Goal: Information Seeking & Learning: Learn about a topic

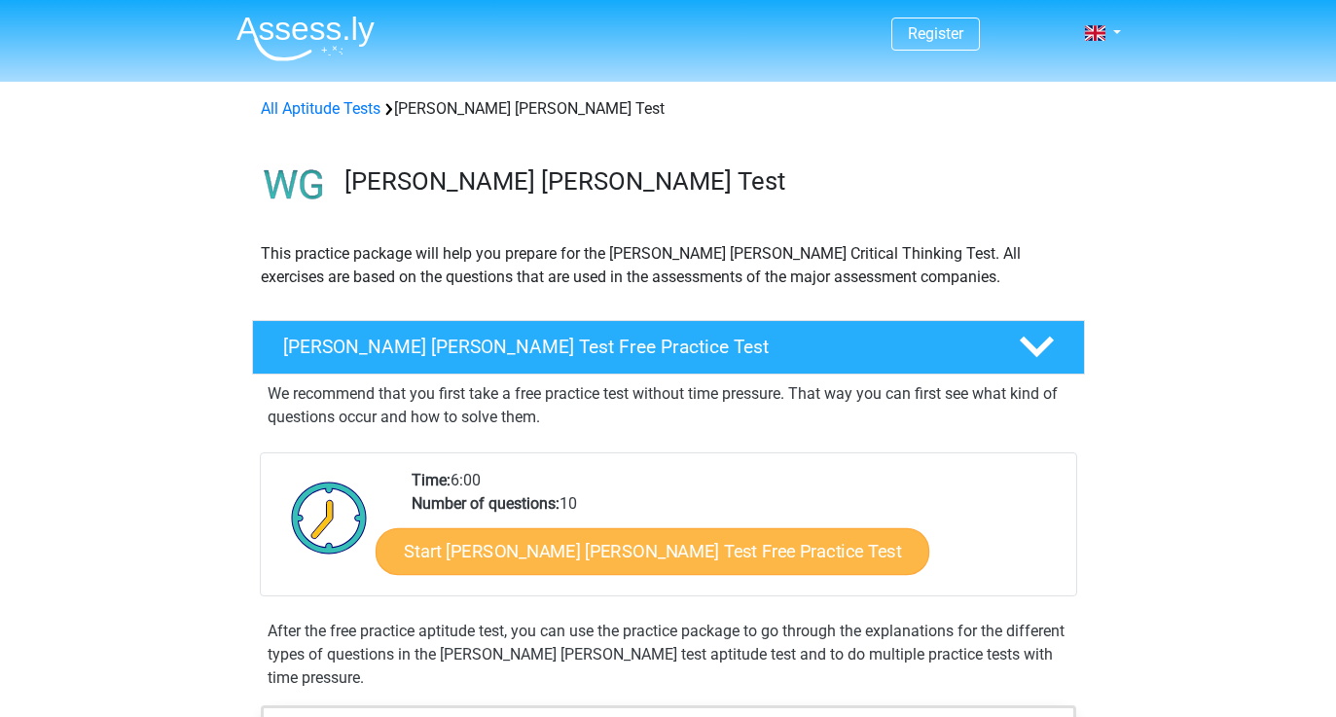
click at [544, 548] on link "Start [PERSON_NAME] [PERSON_NAME] Test Free Practice Test" at bounding box center [653, 551] width 554 height 47
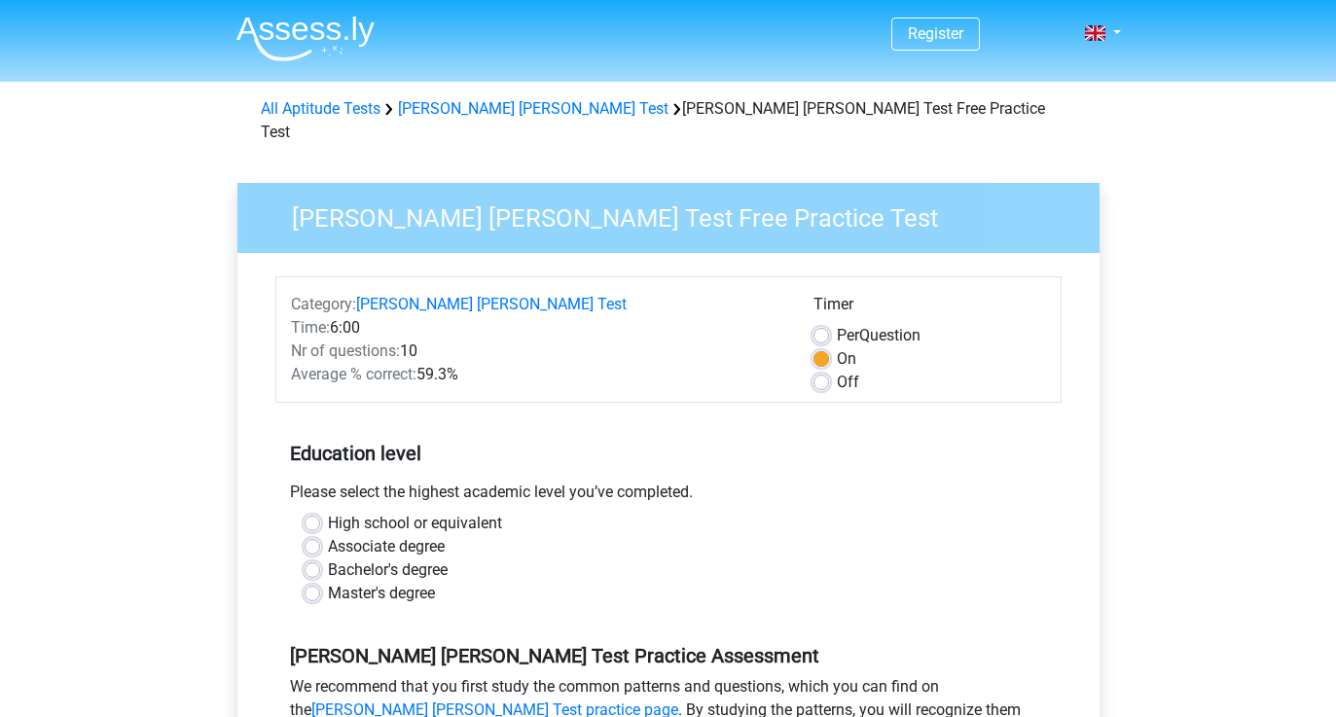
click at [483, 512] on label "High school or equivalent" at bounding box center [415, 523] width 174 height 23
click at [320, 512] on input "High school or equivalent" at bounding box center [313, 521] width 16 height 19
radio input "true"
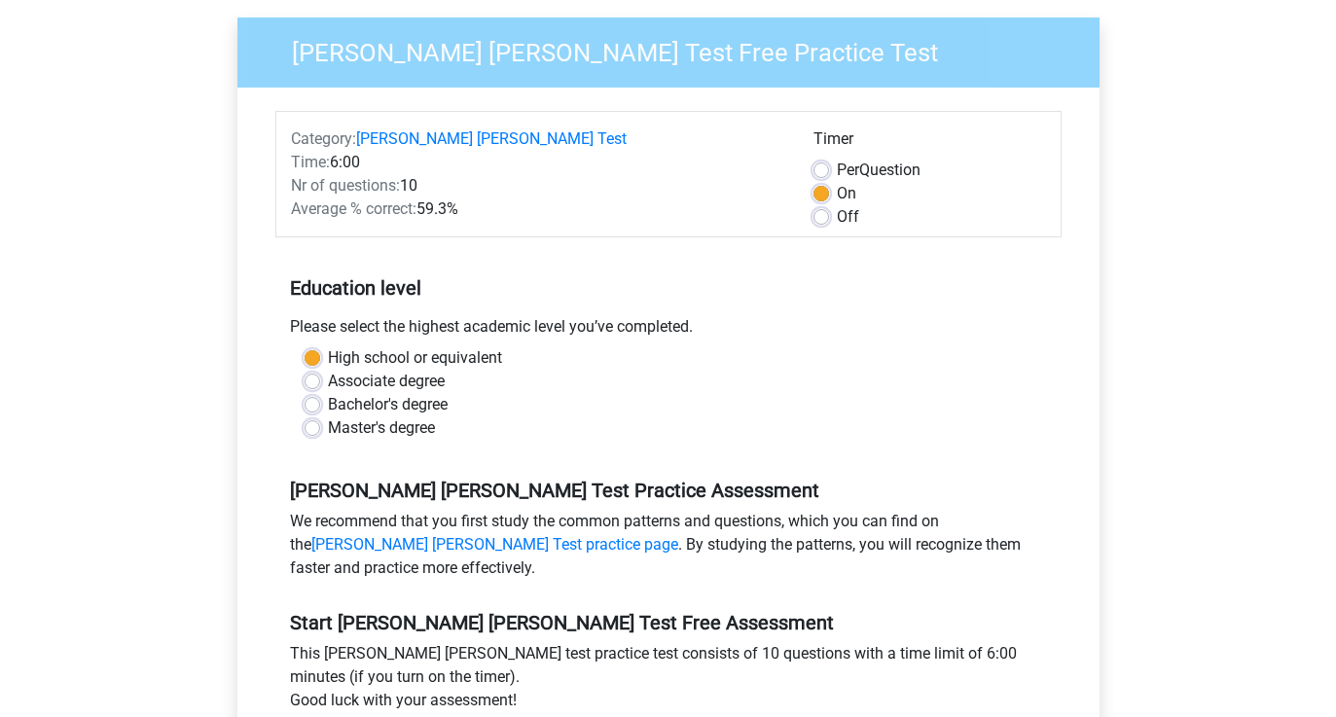
scroll to position [167, 0]
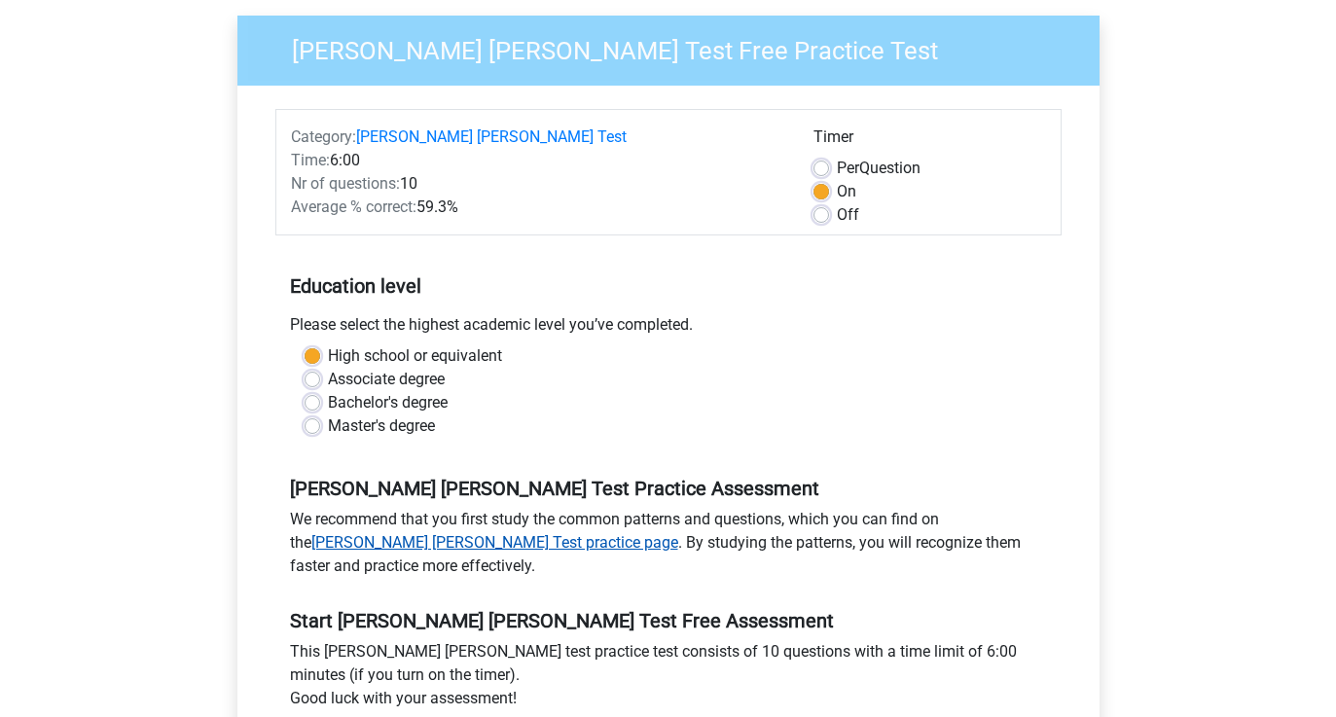
click at [449, 533] on link "Watson Glaser Test practice page" at bounding box center [494, 542] width 367 height 18
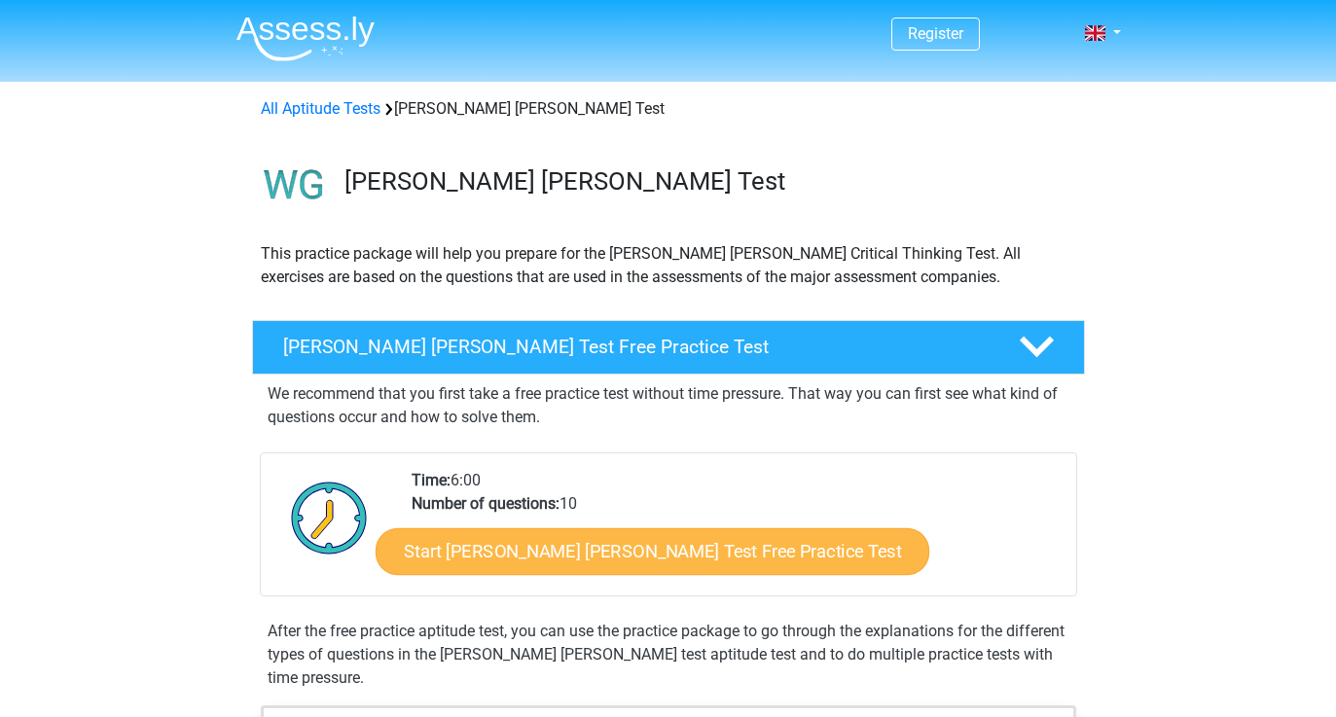
click at [467, 564] on link "Start [PERSON_NAME] [PERSON_NAME] Test Free Practice Test" at bounding box center [653, 551] width 554 height 47
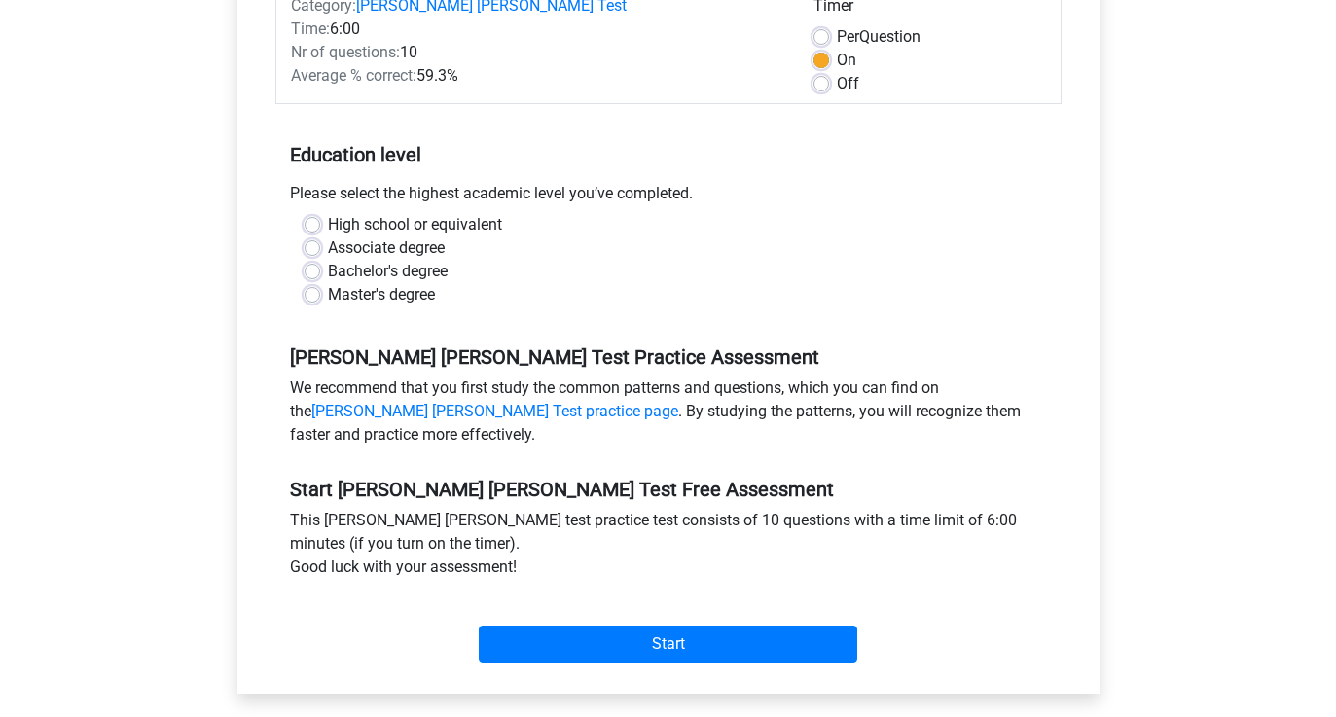
scroll to position [292, 0]
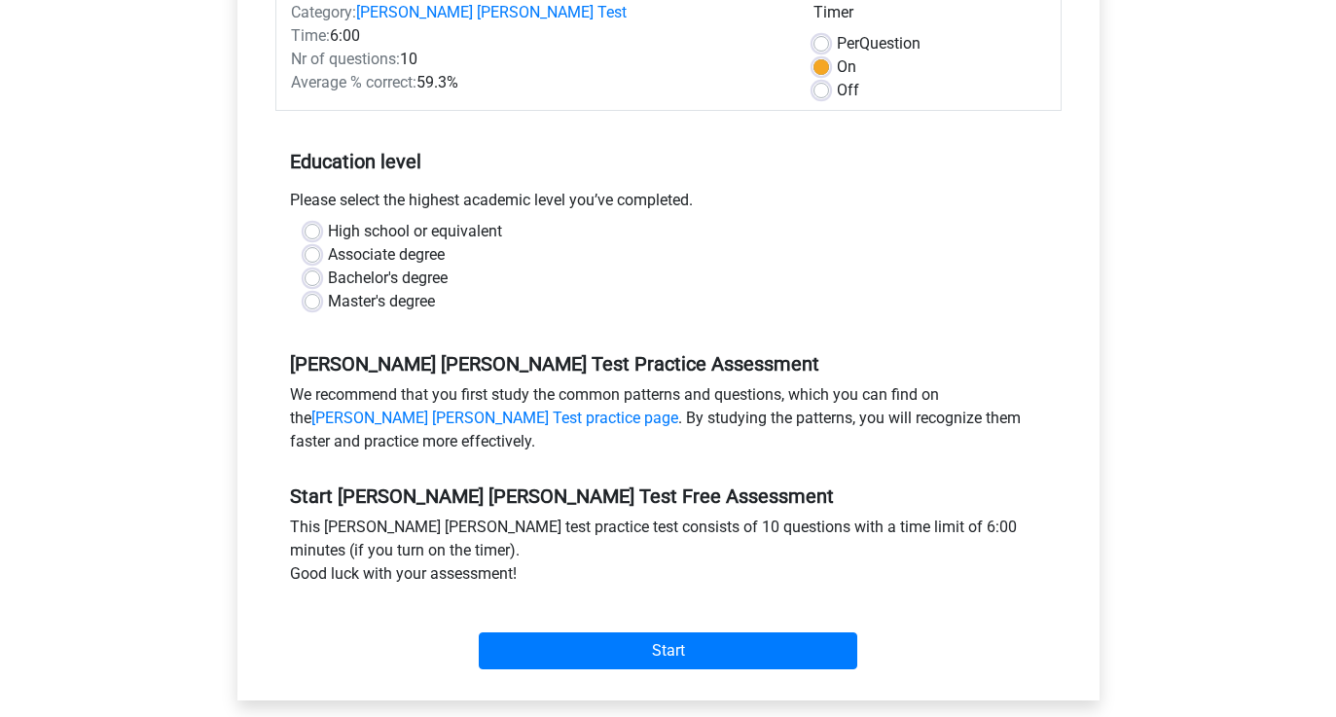
click at [388, 267] on label "Bachelor's degree" at bounding box center [388, 278] width 120 height 23
click at [320, 267] on input "Bachelor's degree" at bounding box center [313, 276] width 16 height 19
radio input "true"
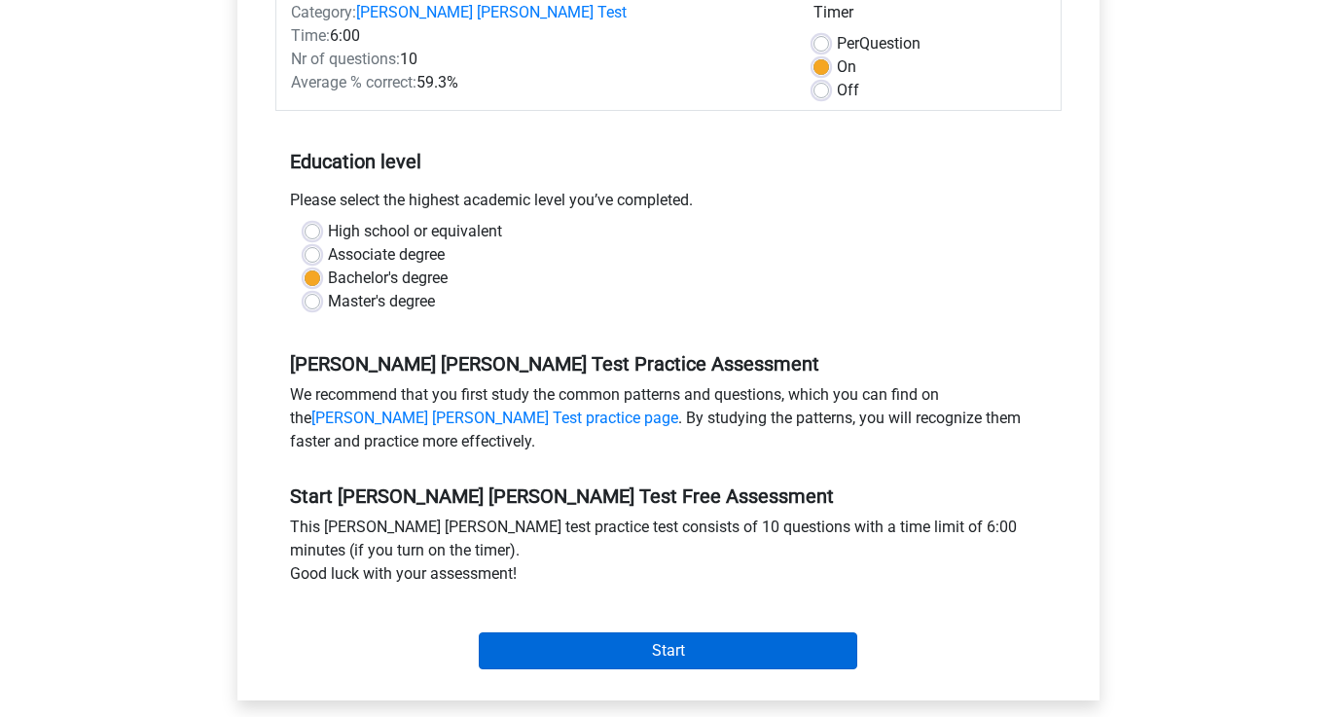
click at [589, 633] on input "Start" at bounding box center [668, 651] width 379 height 37
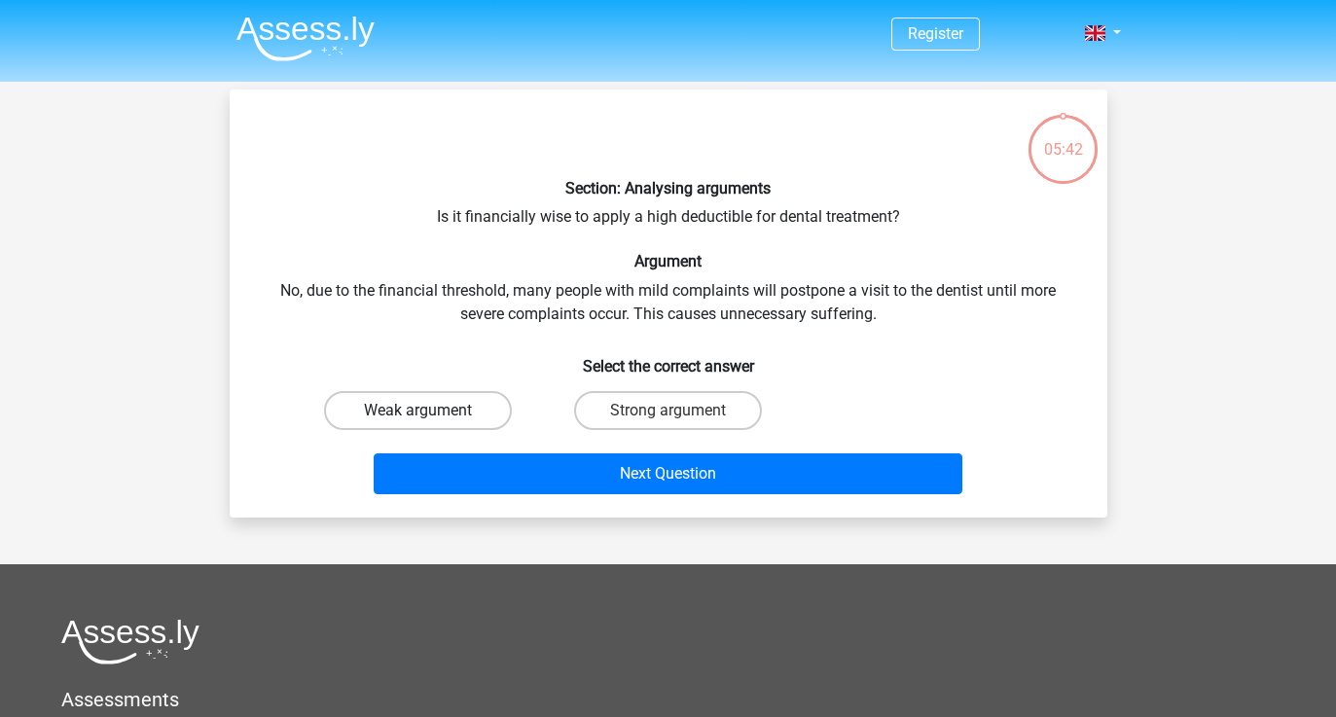
click at [462, 417] on label "Weak argument" at bounding box center [418, 410] width 188 height 39
click at [430, 417] on input "Weak argument" at bounding box center [424, 417] width 13 height 13
radio input "true"
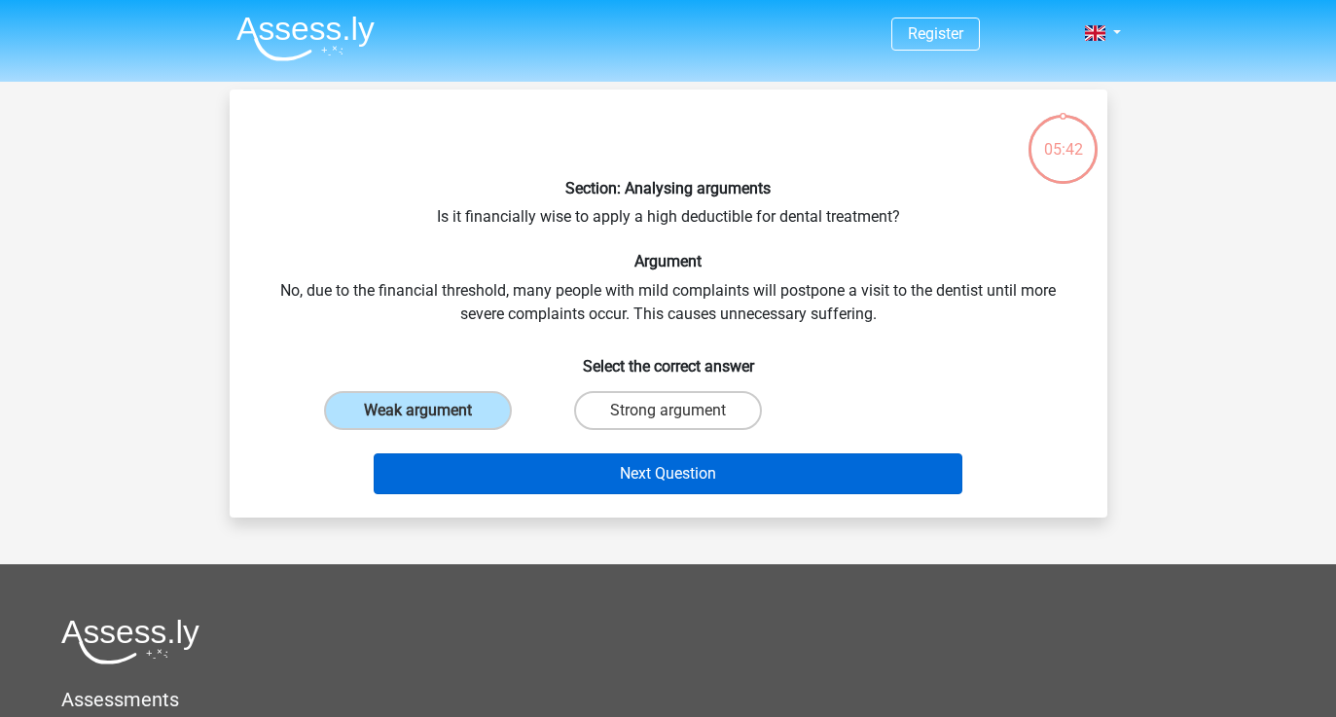
click at [496, 464] on button "Next Question" at bounding box center [668, 474] width 589 height 41
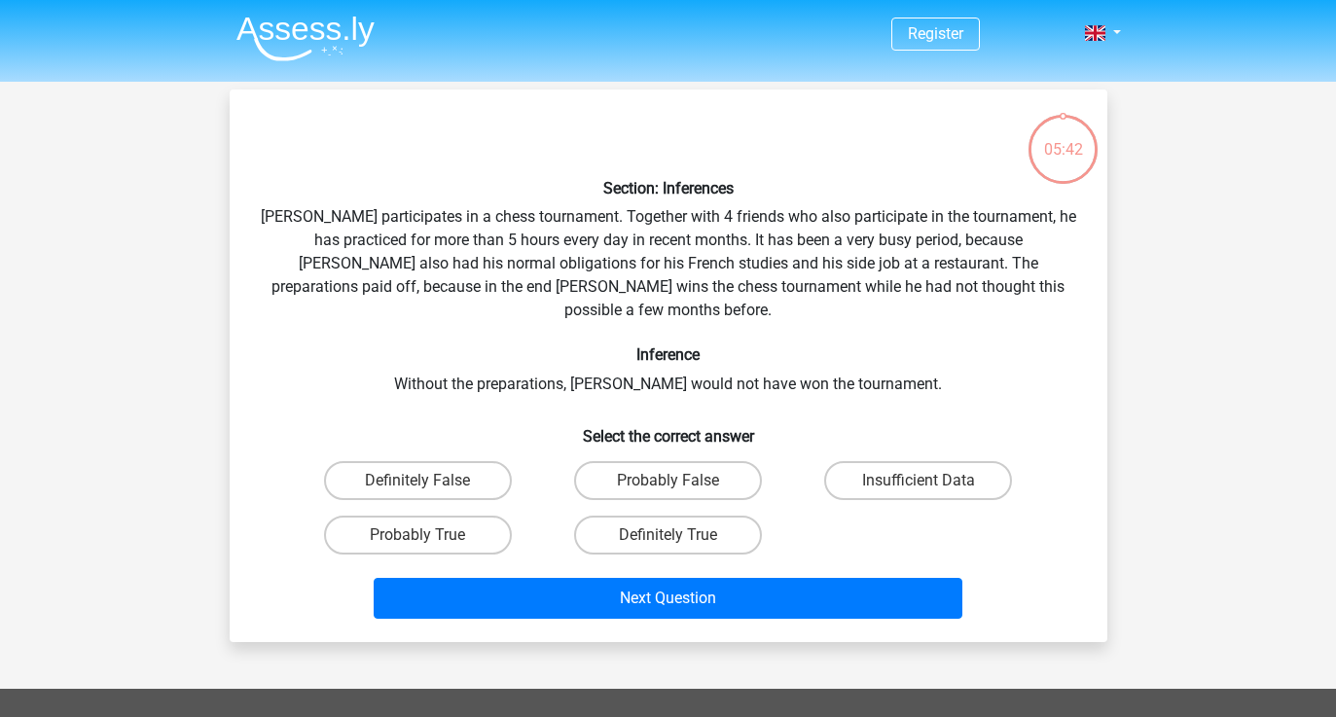
scroll to position [90, 0]
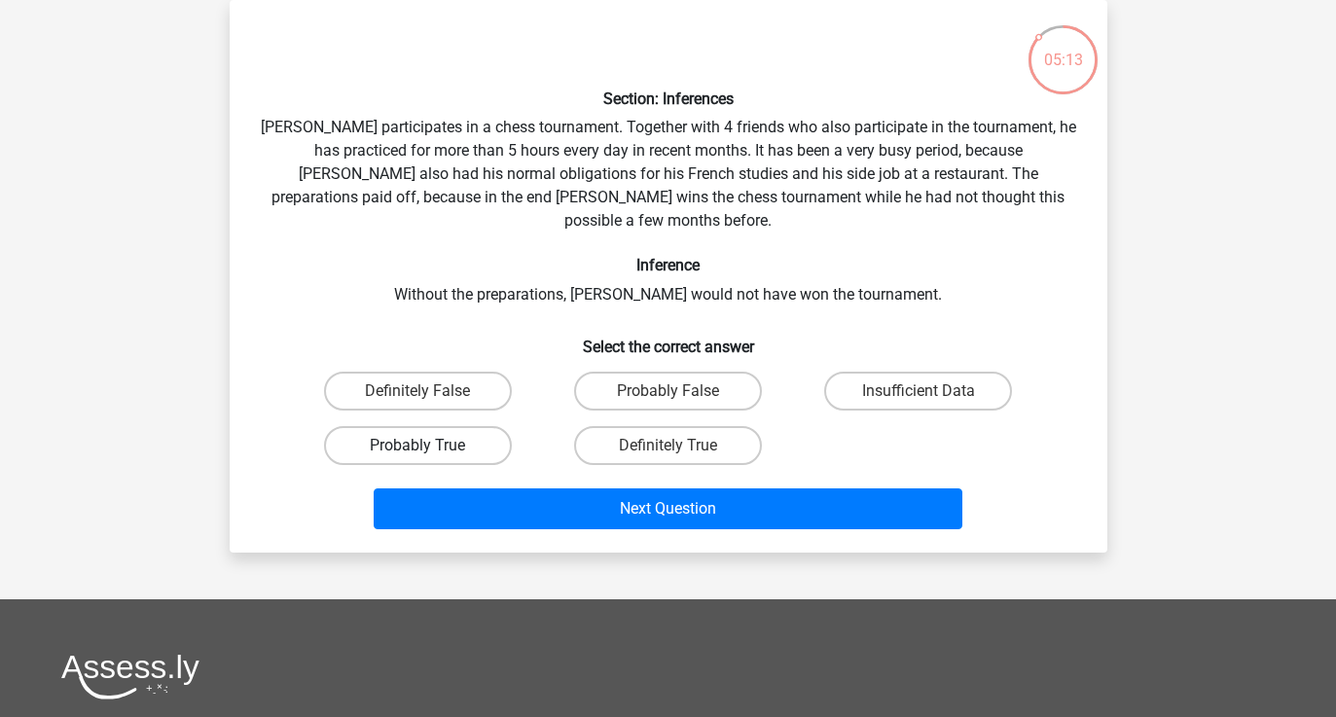
click at [453, 426] on label "Probably True" at bounding box center [418, 445] width 188 height 39
click at [430, 446] on input "Probably True" at bounding box center [424, 452] width 13 height 13
radio input "true"
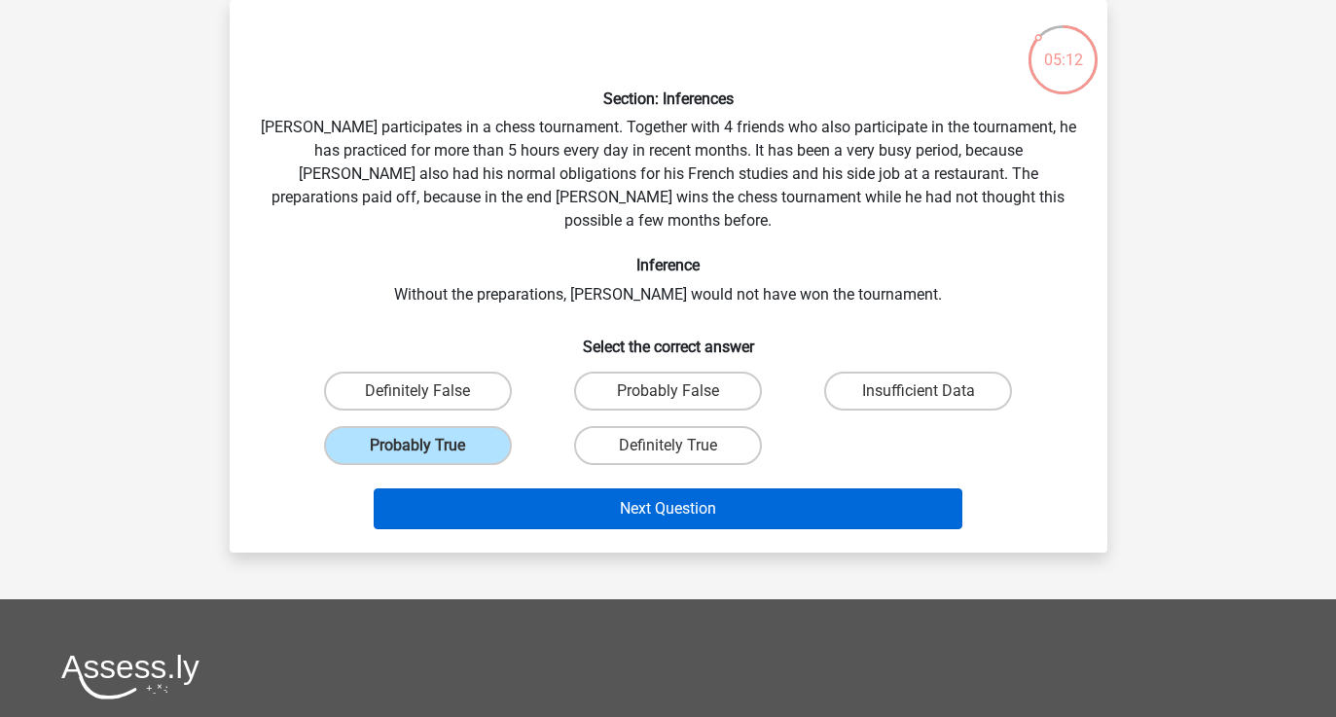
click at [537, 489] on button "Next Question" at bounding box center [668, 509] width 589 height 41
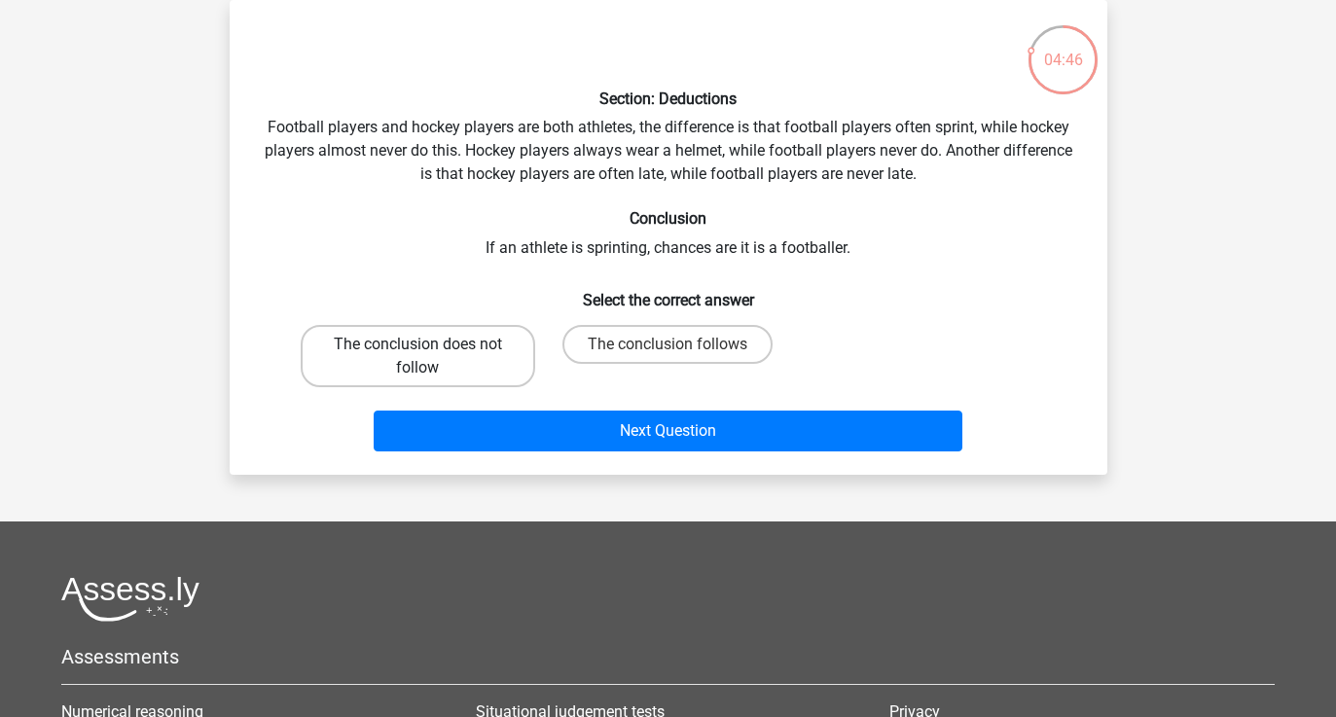
click at [486, 356] on label "The conclusion does not follow" at bounding box center [418, 356] width 235 height 62
click at [430, 356] on input "The conclusion does not follow" at bounding box center [424, 351] width 13 height 13
radio input "true"
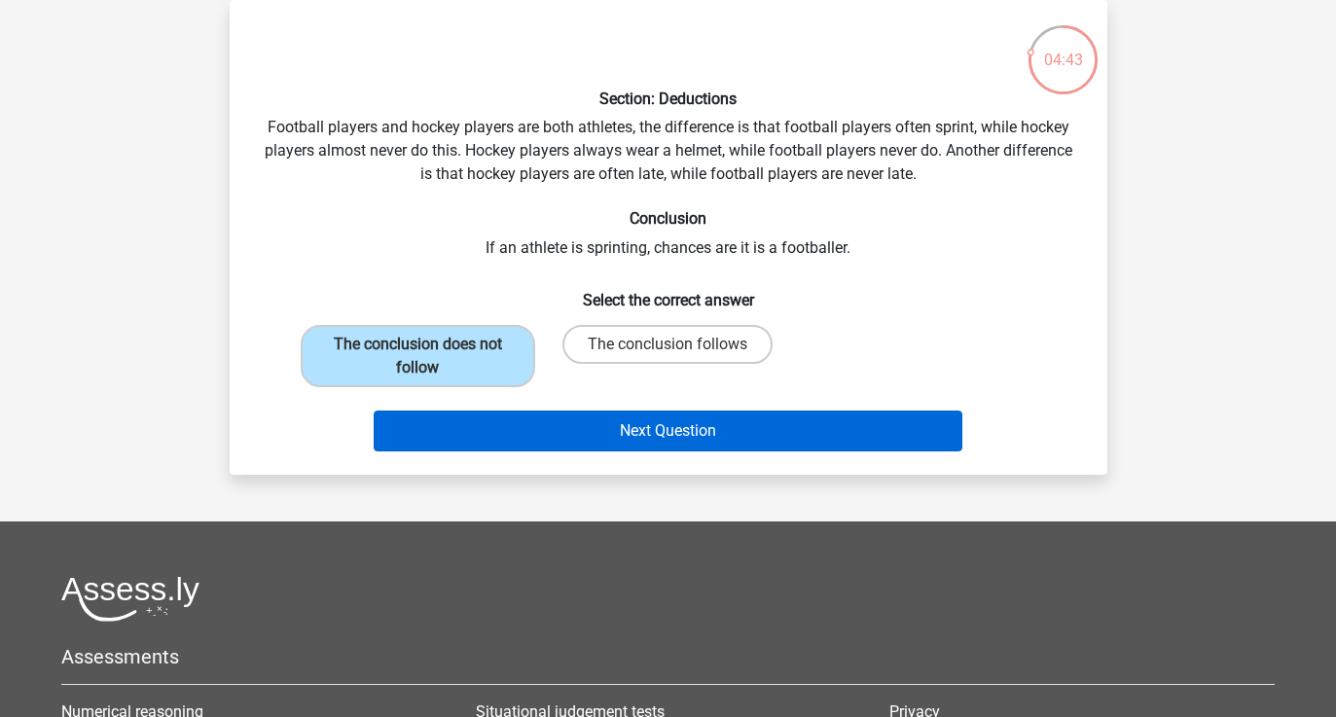
click at [522, 432] on button "Next Question" at bounding box center [668, 431] width 589 height 41
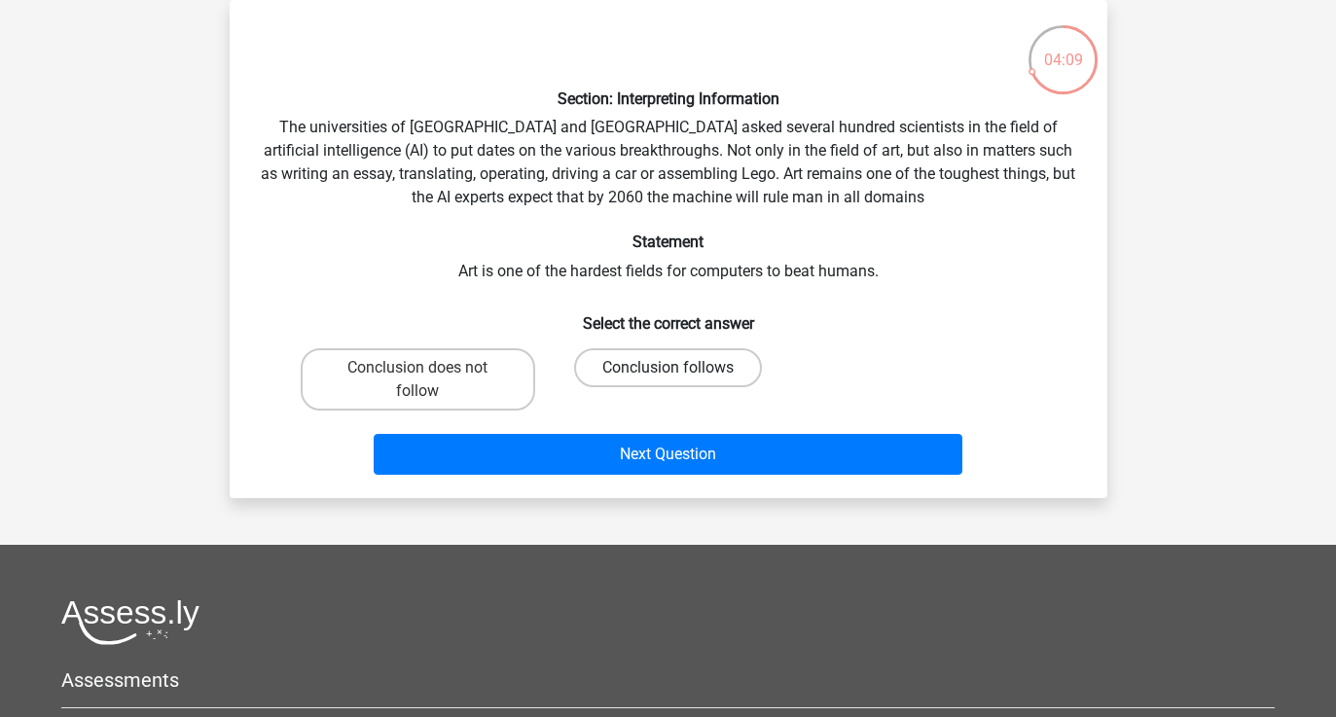
click at [642, 368] on label "Conclusion follows" at bounding box center [668, 367] width 188 height 39
click at [668, 368] on input "Conclusion follows" at bounding box center [674, 374] width 13 height 13
radio input "true"
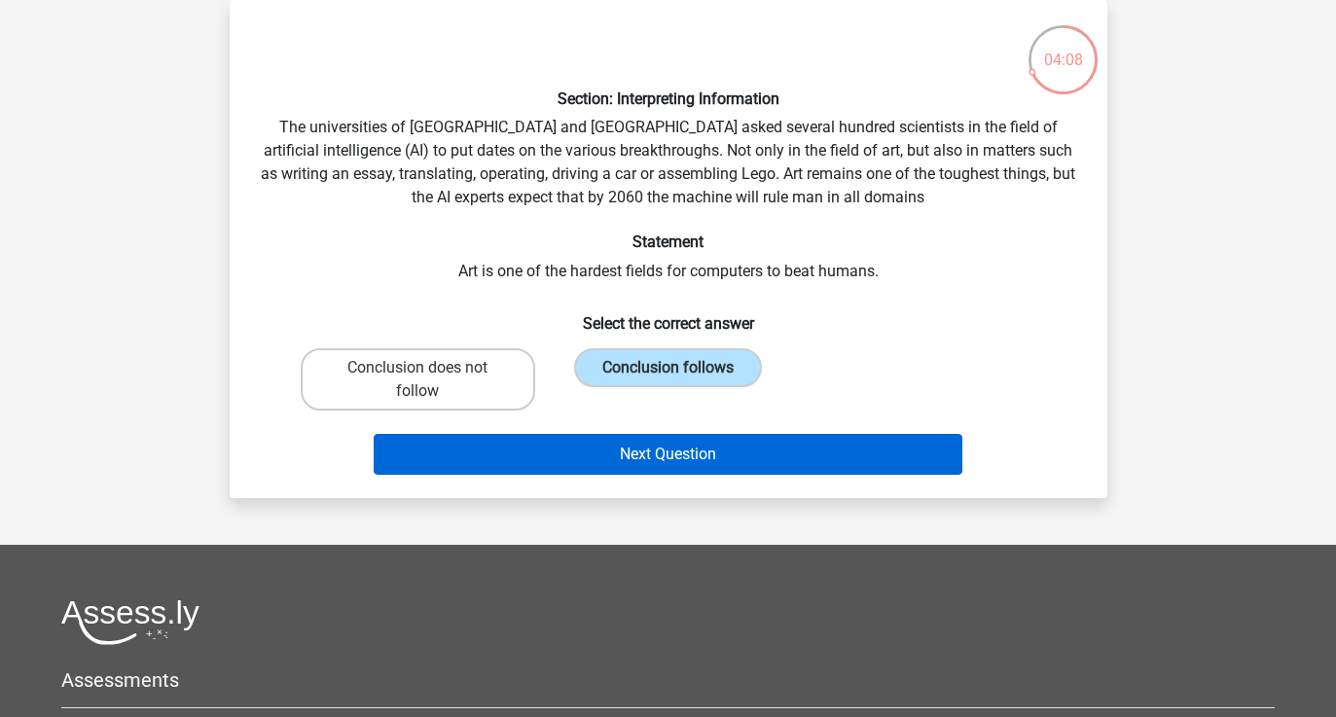
click at [630, 454] on button "Next Question" at bounding box center [668, 454] width 589 height 41
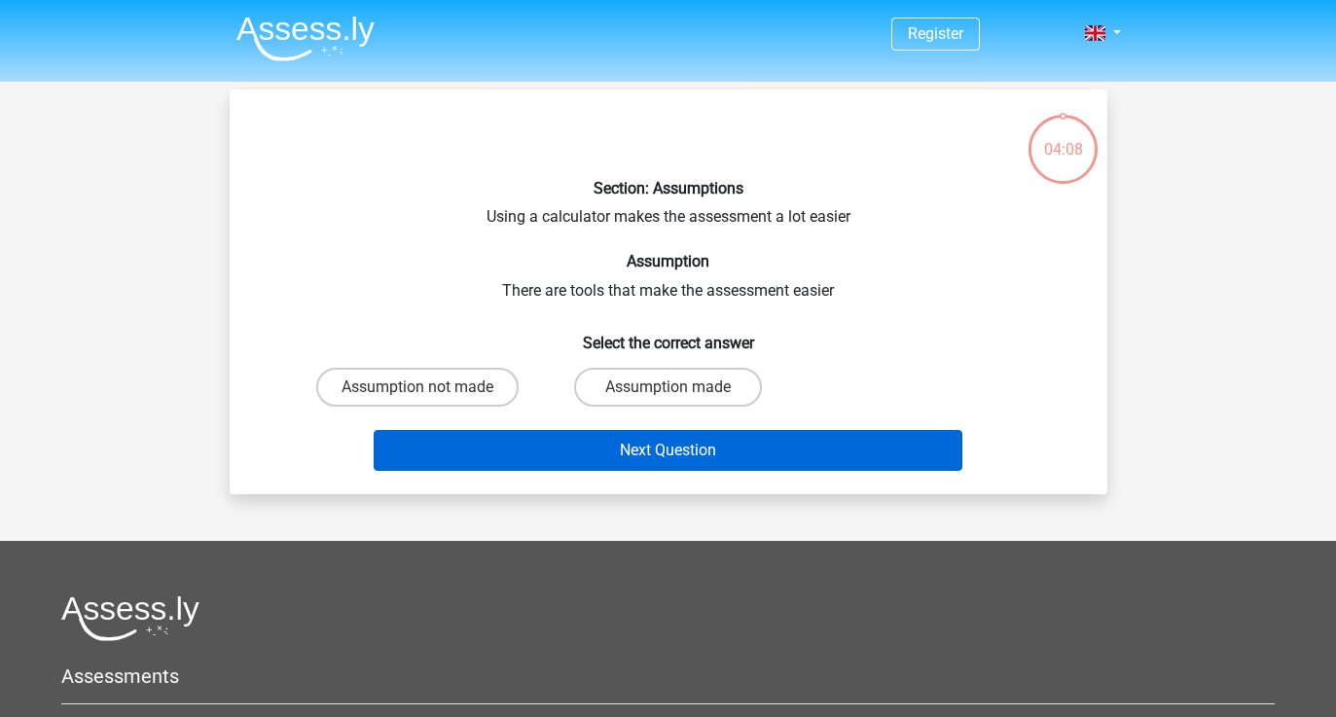
scroll to position [0, 0]
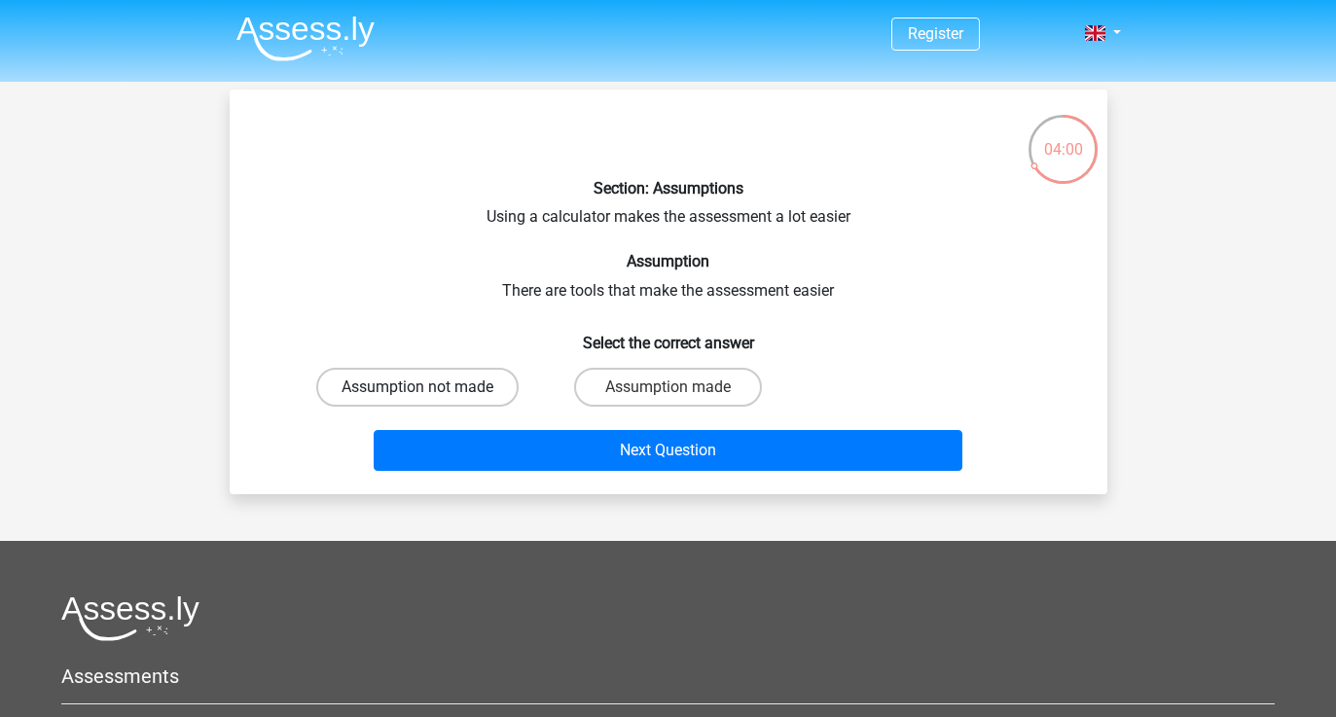
click at [480, 396] on label "Assumption not made" at bounding box center [417, 387] width 202 height 39
click at [430, 396] on input "Assumption not made" at bounding box center [424, 393] width 13 height 13
radio input "true"
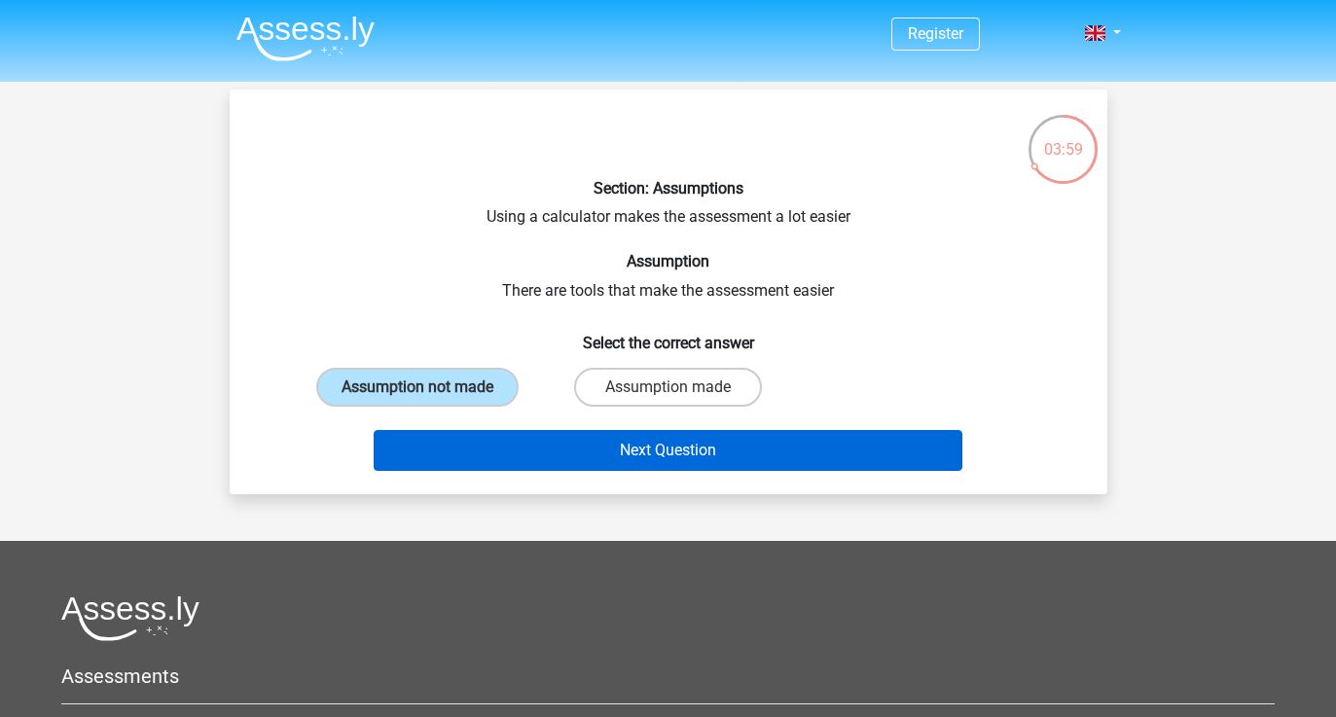
click at [535, 463] on button "Next Question" at bounding box center [668, 450] width 589 height 41
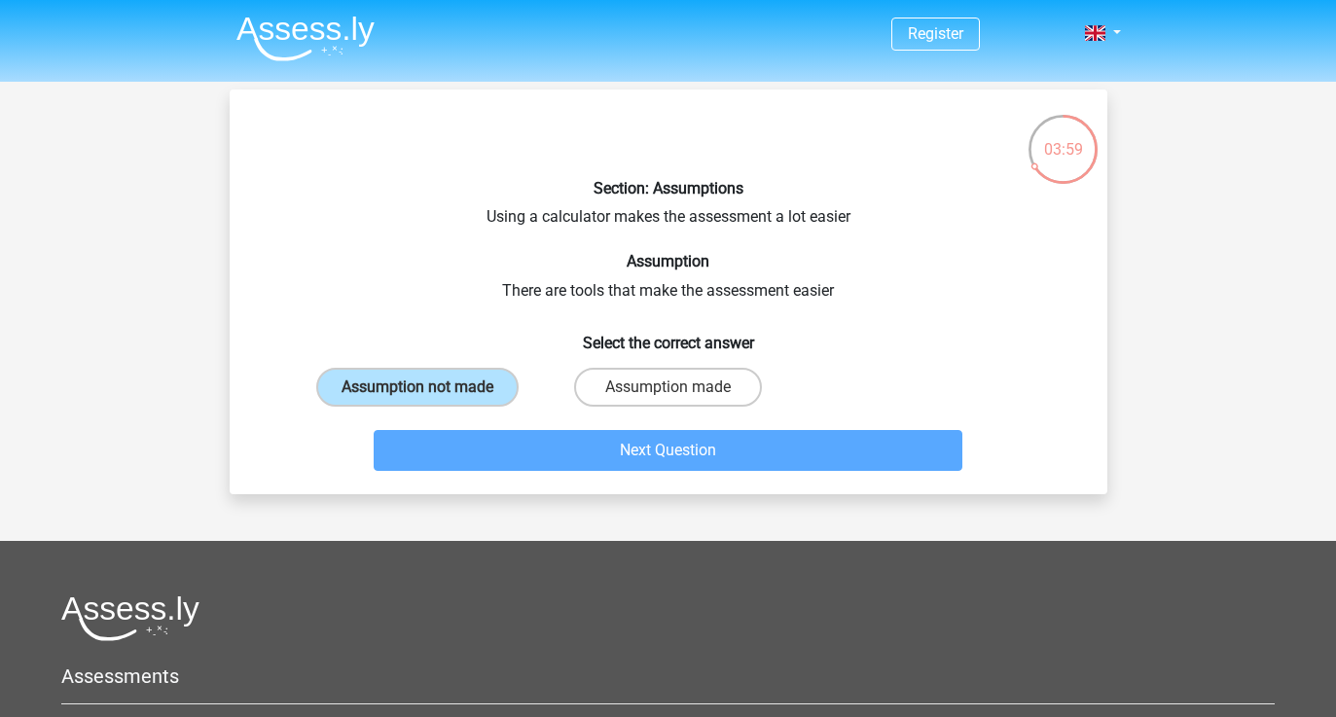
scroll to position [90, 0]
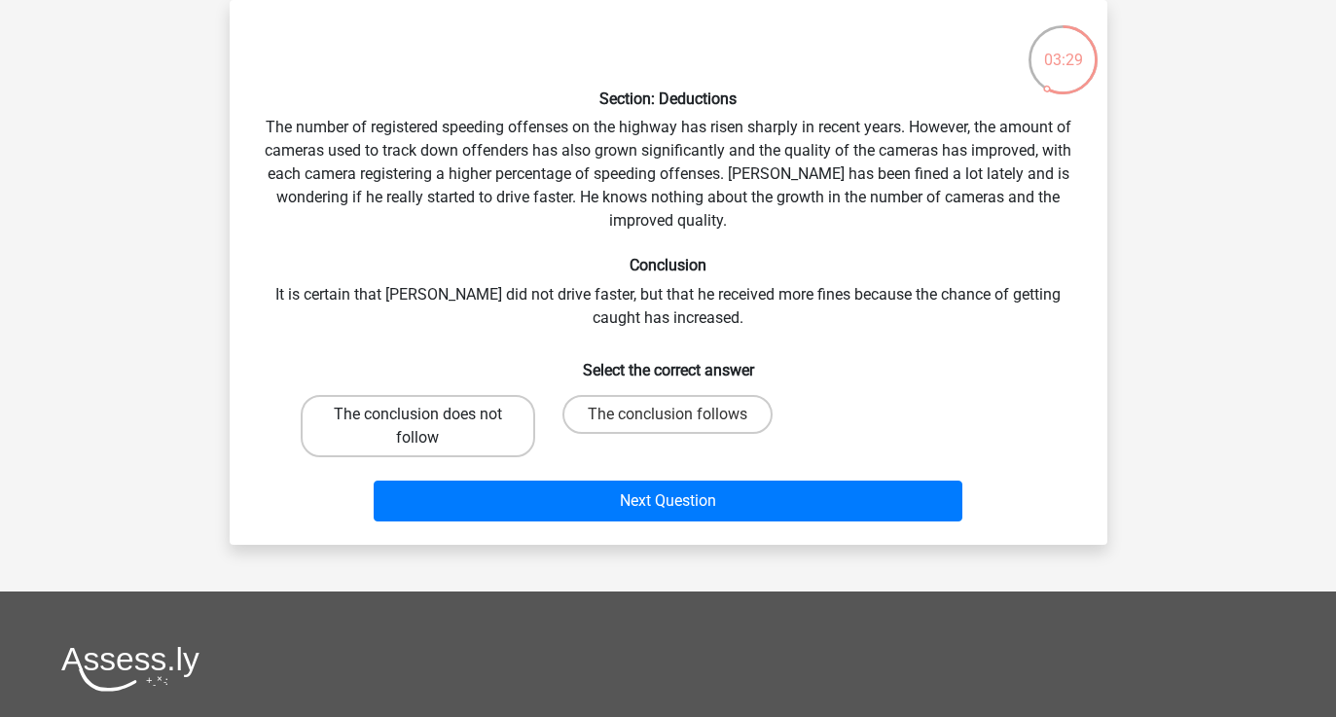
click at [455, 409] on label "The conclusion does not follow" at bounding box center [418, 426] width 235 height 62
click at [430, 415] on input "The conclusion does not follow" at bounding box center [424, 421] width 13 height 13
radio input "true"
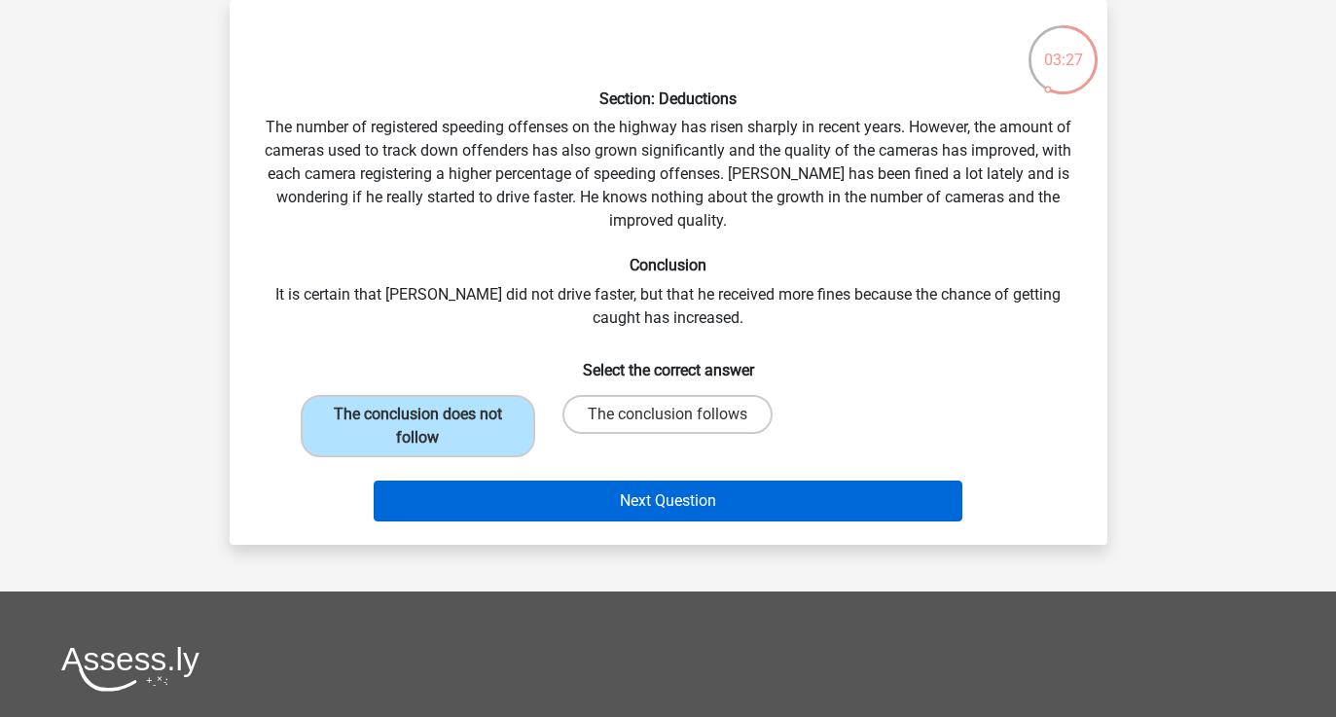
click at [530, 506] on button "Next Question" at bounding box center [668, 501] width 589 height 41
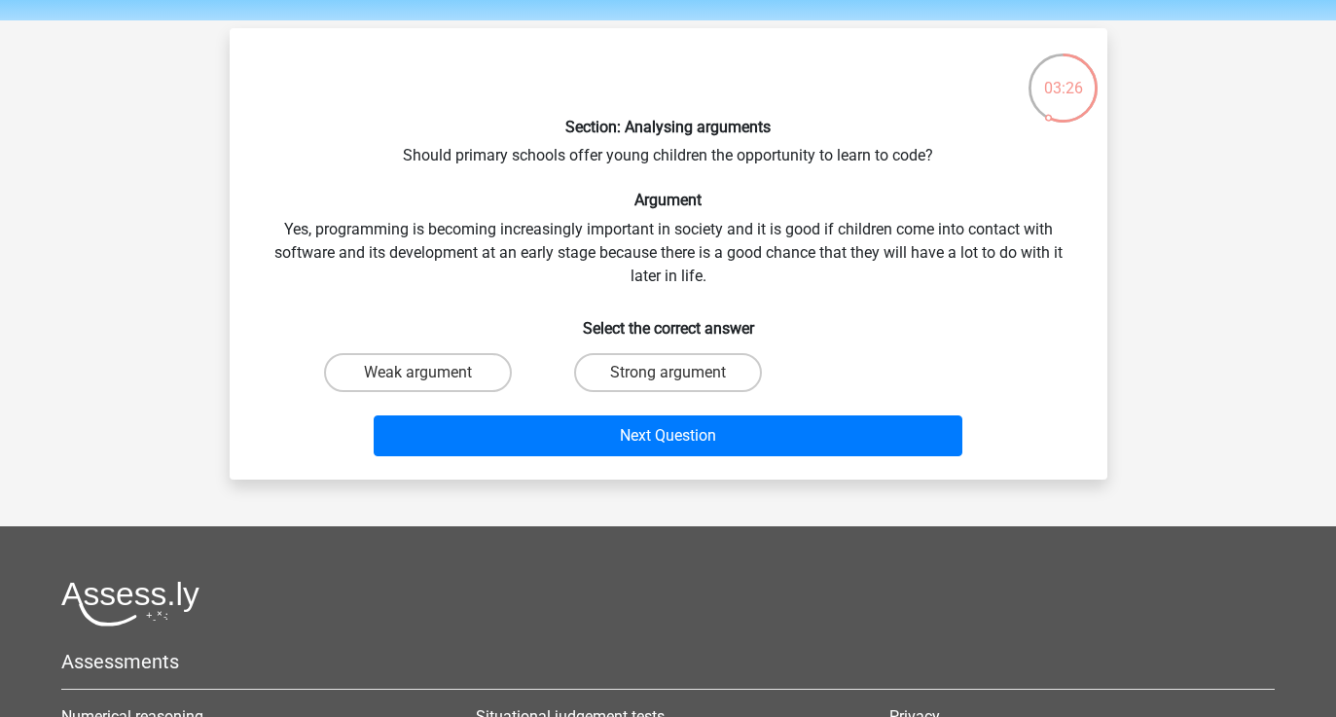
scroll to position [61, 0]
click at [661, 375] on label "Strong argument" at bounding box center [668, 372] width 188 height 39
click at [668, 375] on input "Strong argument" at bounding box center [674, 379] width 13 height 13
radio input "true"
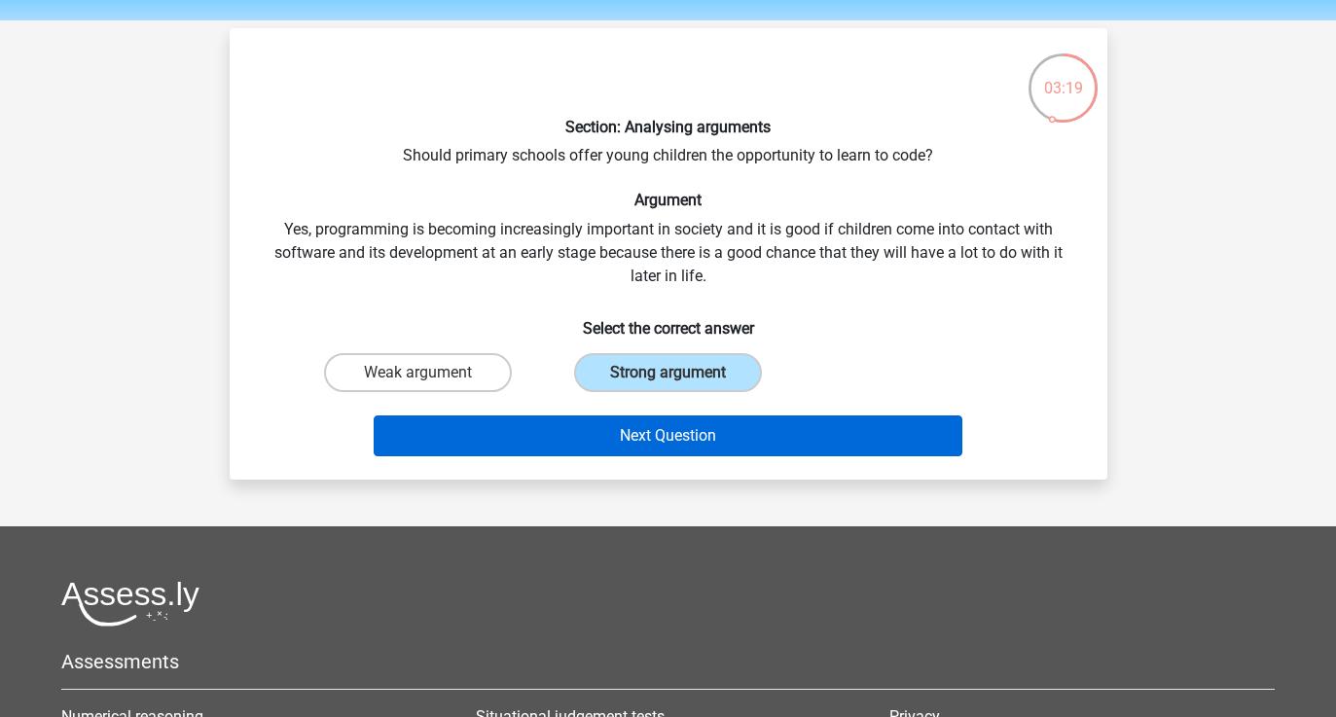
click at [661, 436] on button "Next Question" at bounding box center [668, 436] width 589 height 41
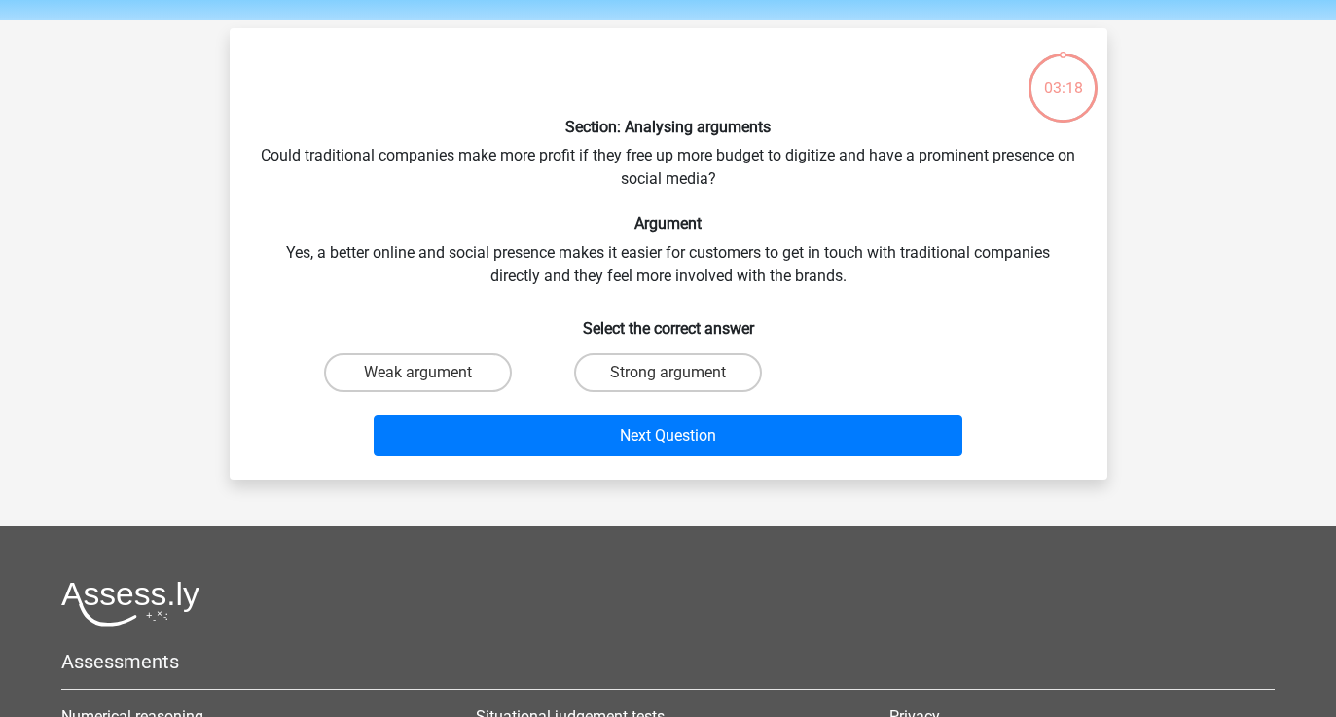
scroll to position [90, 0]
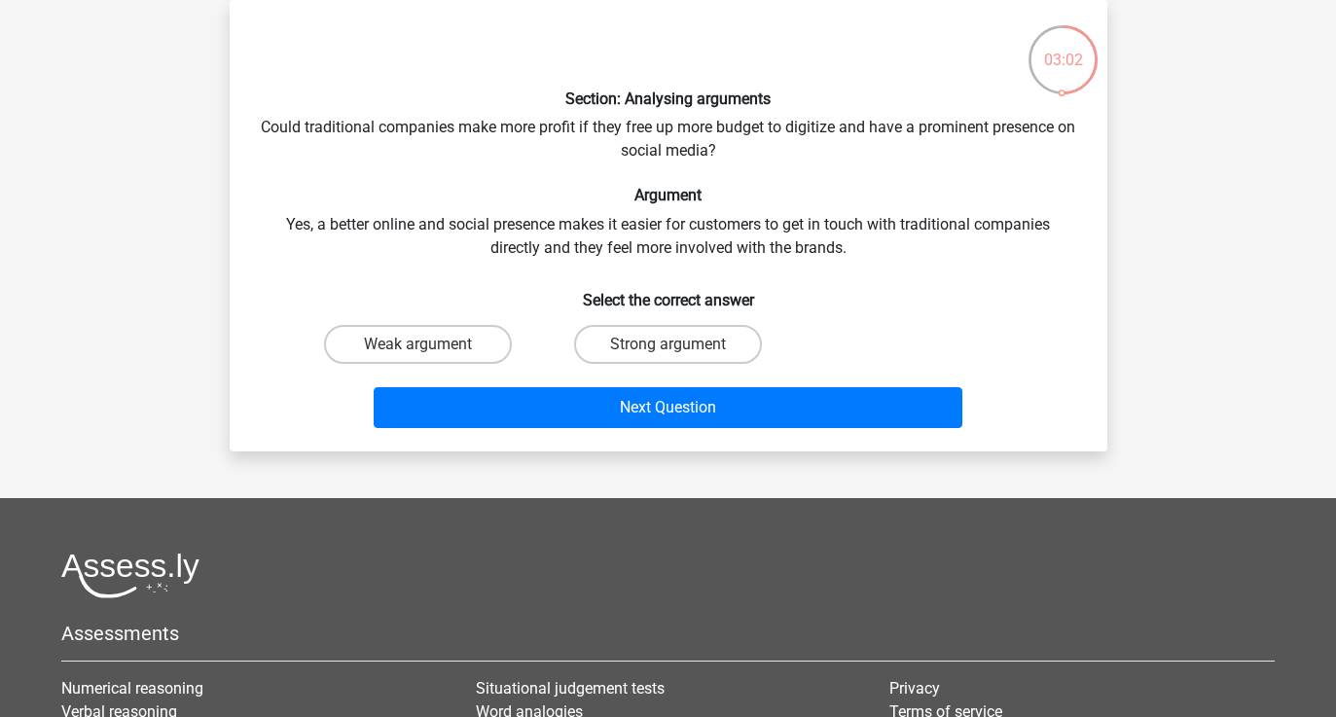
click at [673, 345] on input "Strong argument" at bounding box center [674, 351] width 13 height 13
radio input "true"
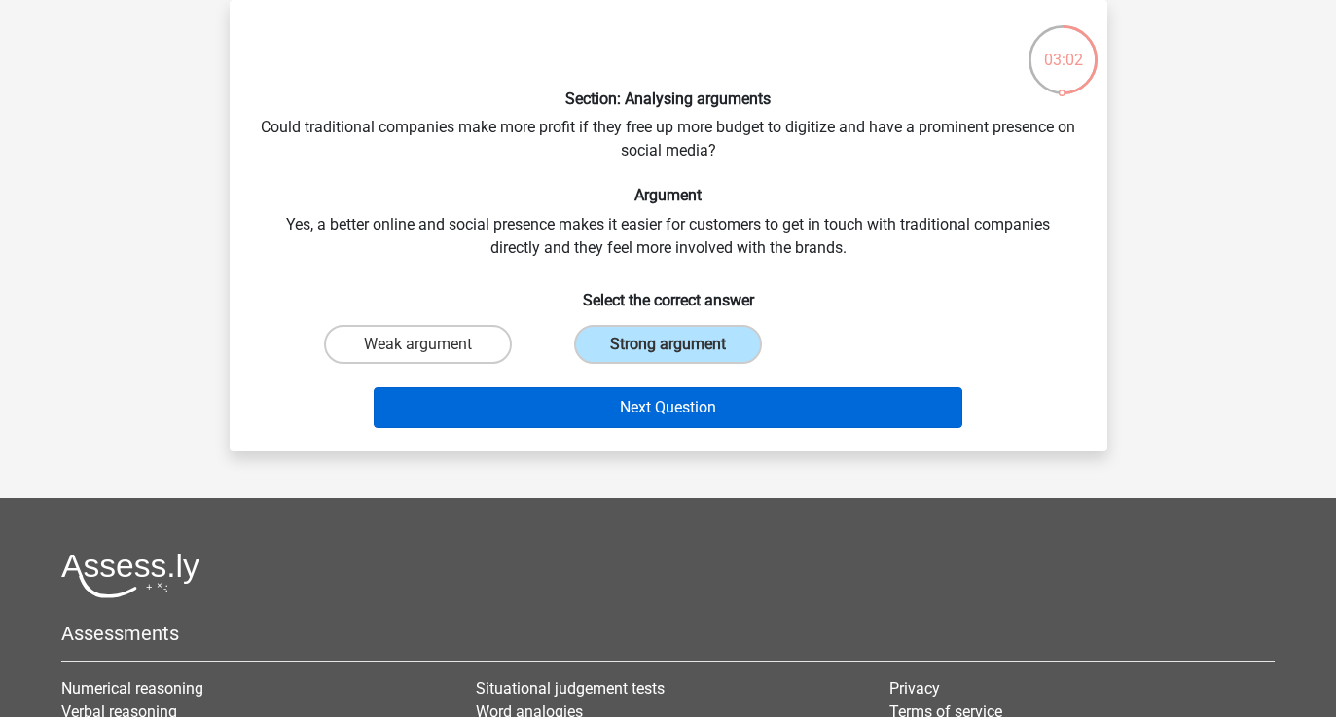
click at [675, 402] on button "Next Question" at bounding box center [668, 407] width 589 height 41
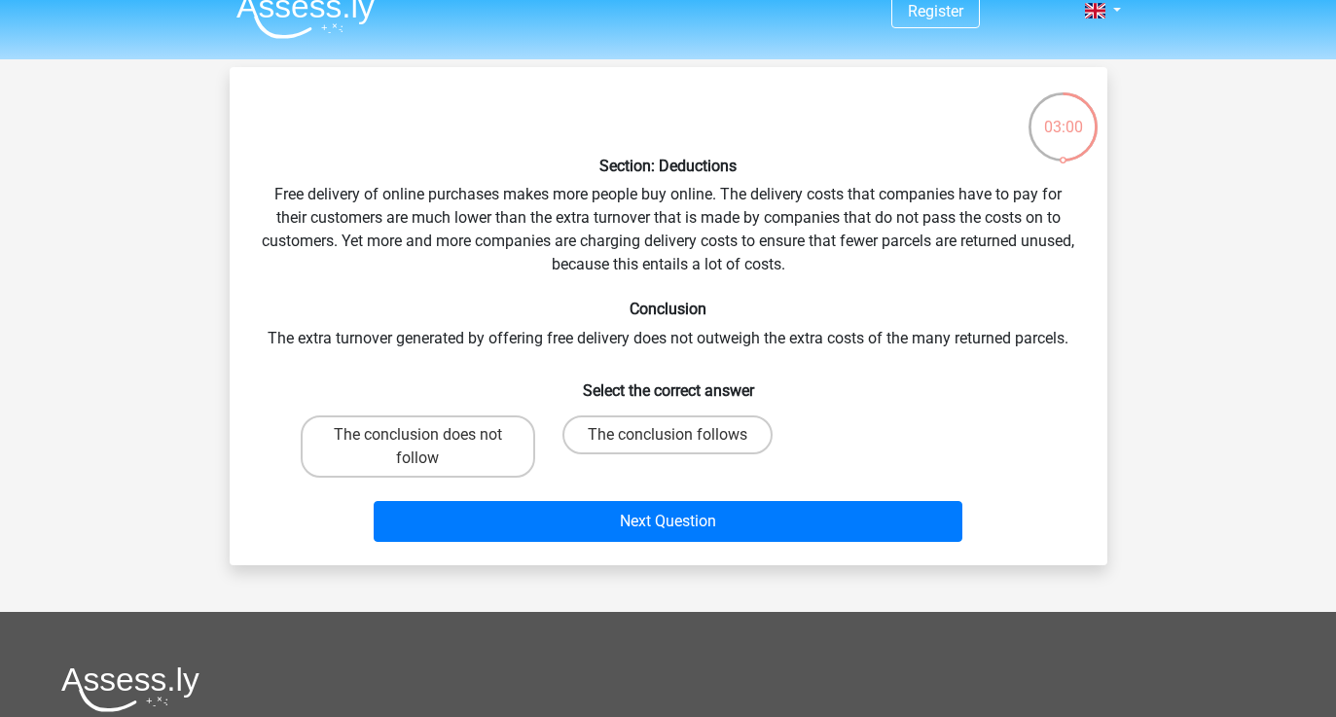
scroll to position [30, 0]
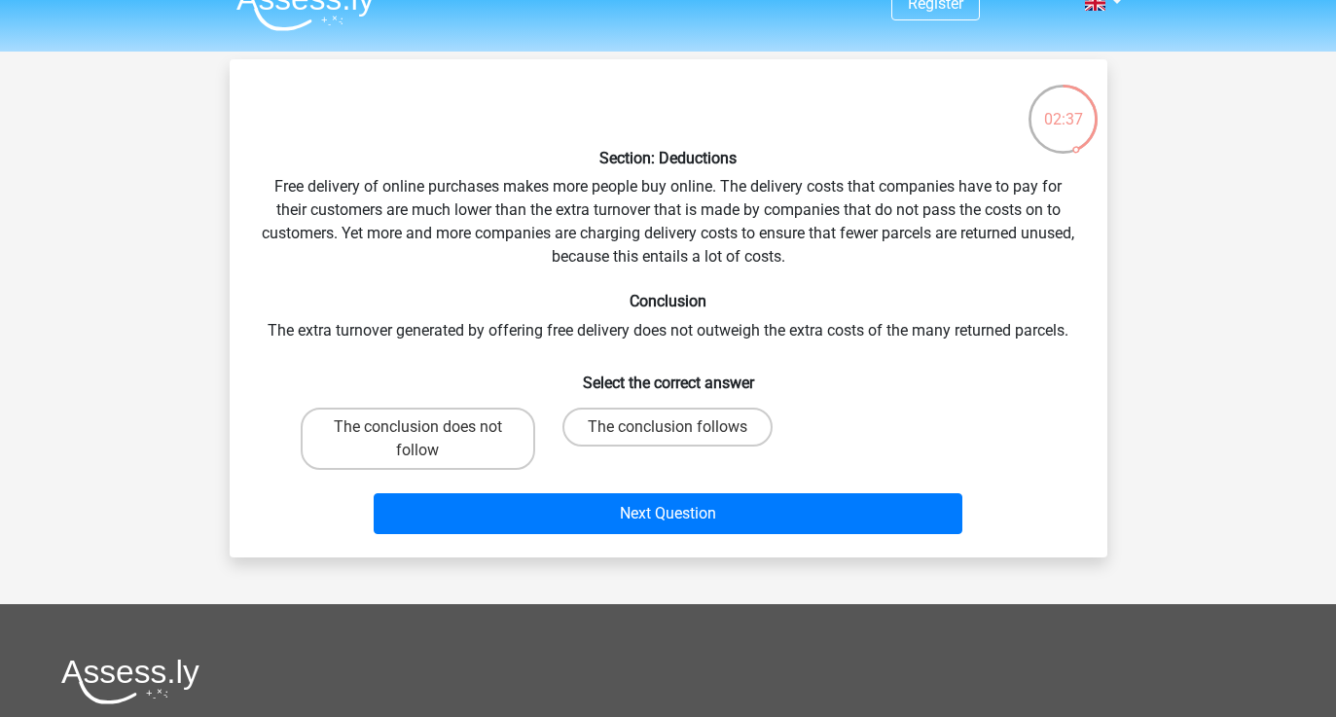
click at [678, 433] on input "The conclusion follows" at bounding box center [674, 433] width 13 height 13
radio input "true"
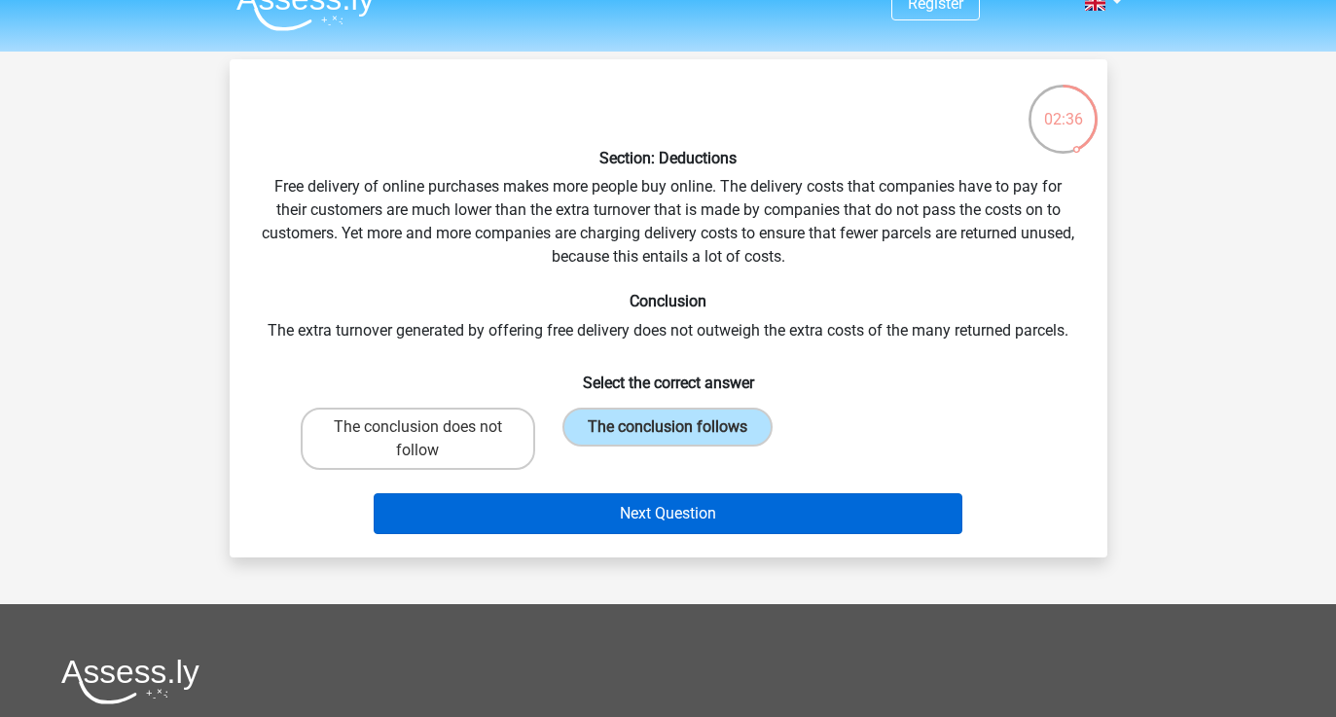
click at [691, 517] on button "Next Question" at bounding box center [668, 513] width 589 height 41
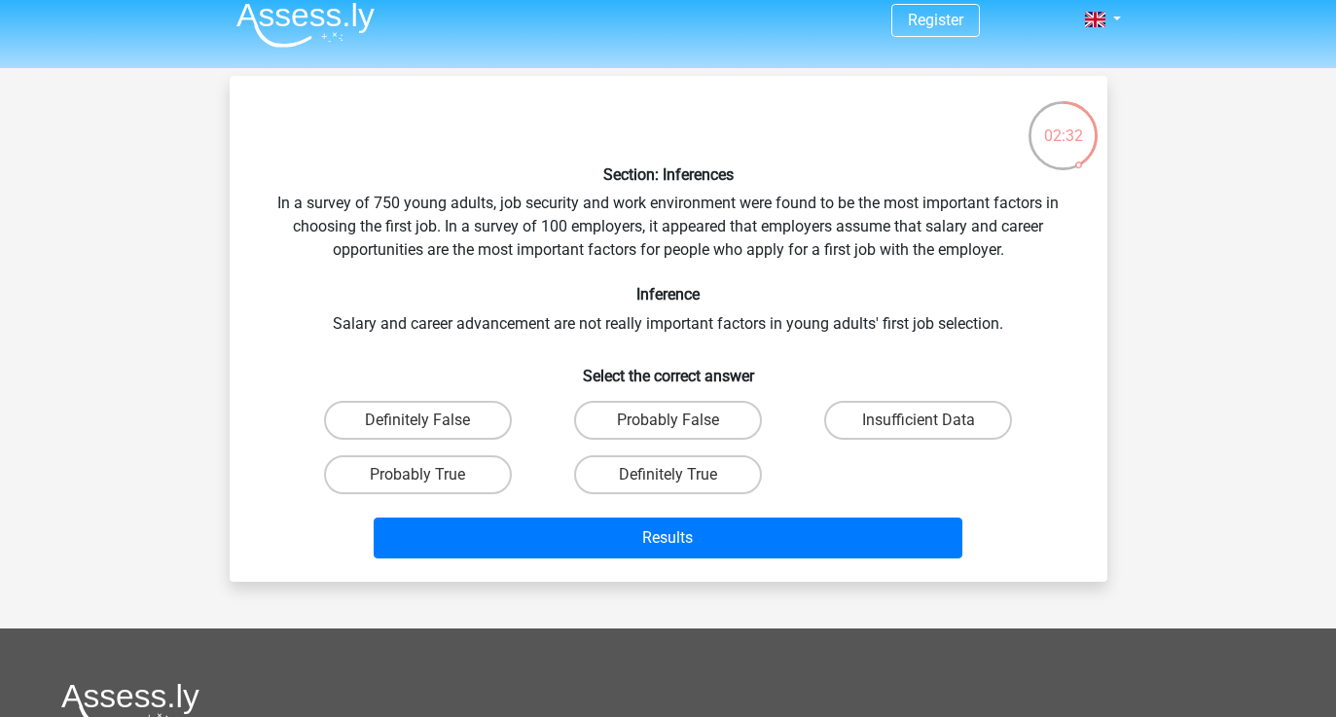
scroll to position [4, 0]
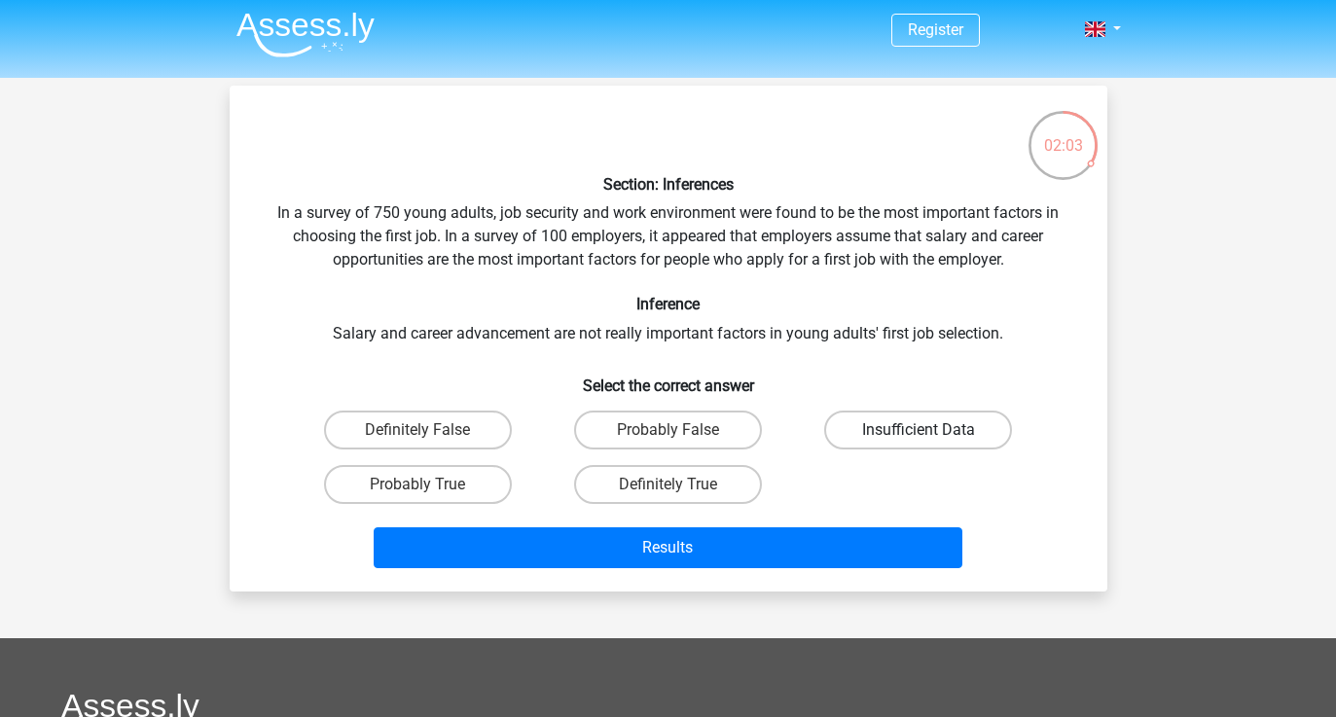
click at [952, 422] on label "Insufficient Data" at bounding box center [918, 430] width 188 height 39
click at [931, 430] on input "Insufficient Data" at bounding box center [925, 436] width 13 height 13
radio input "true"
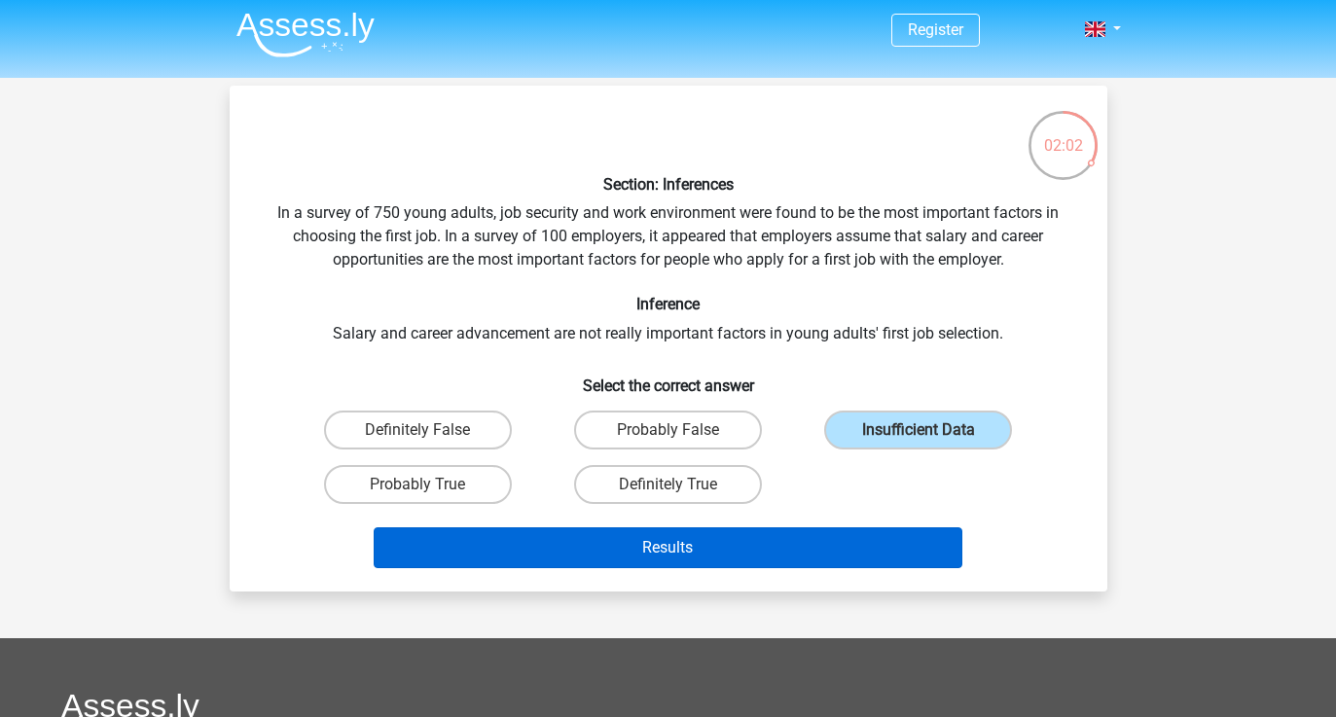
click at [854, 551] on button "Results" at bounding box center [668, 547] width 589 height 41
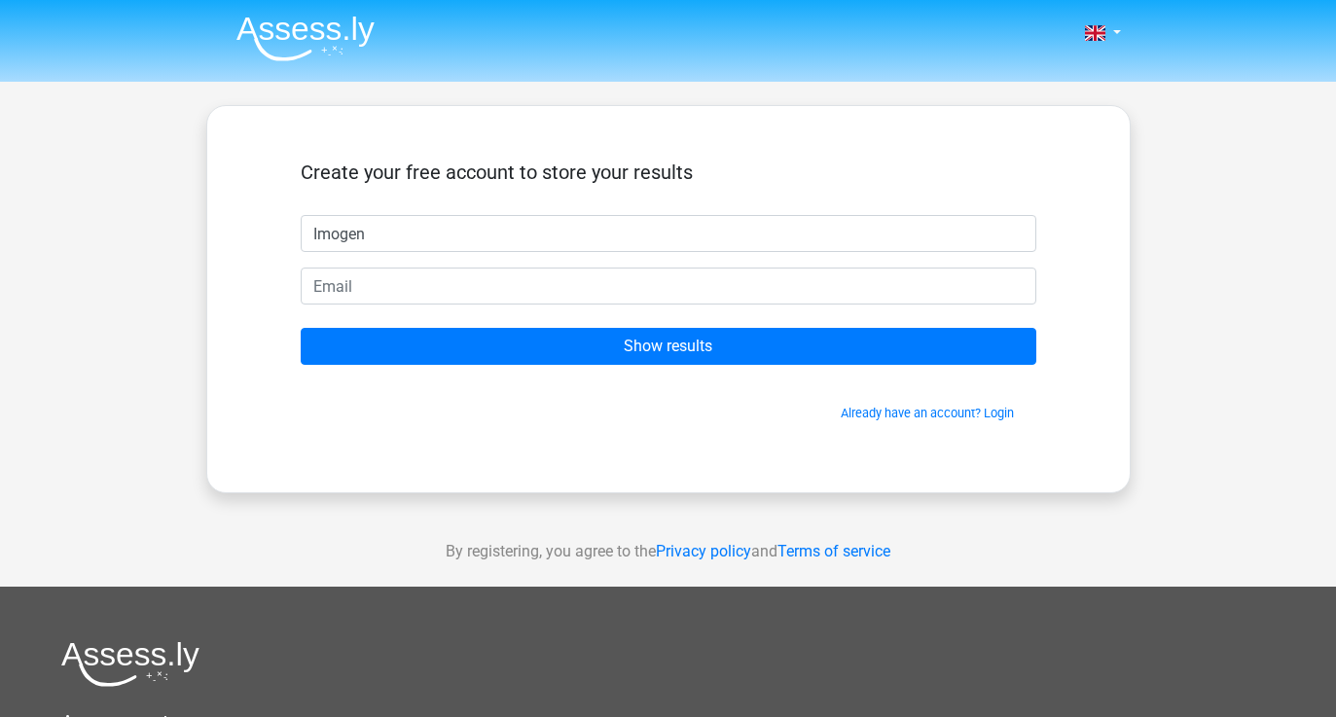
type input "Imogen"
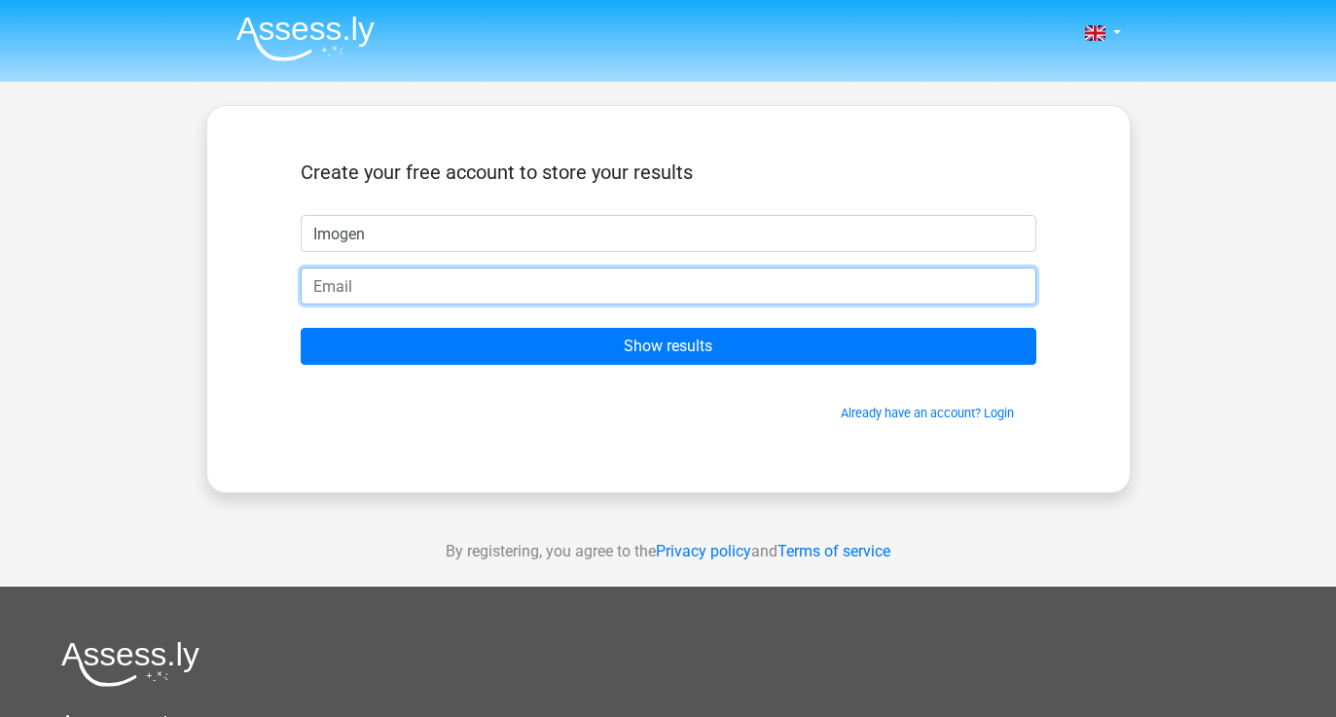
type input "o"
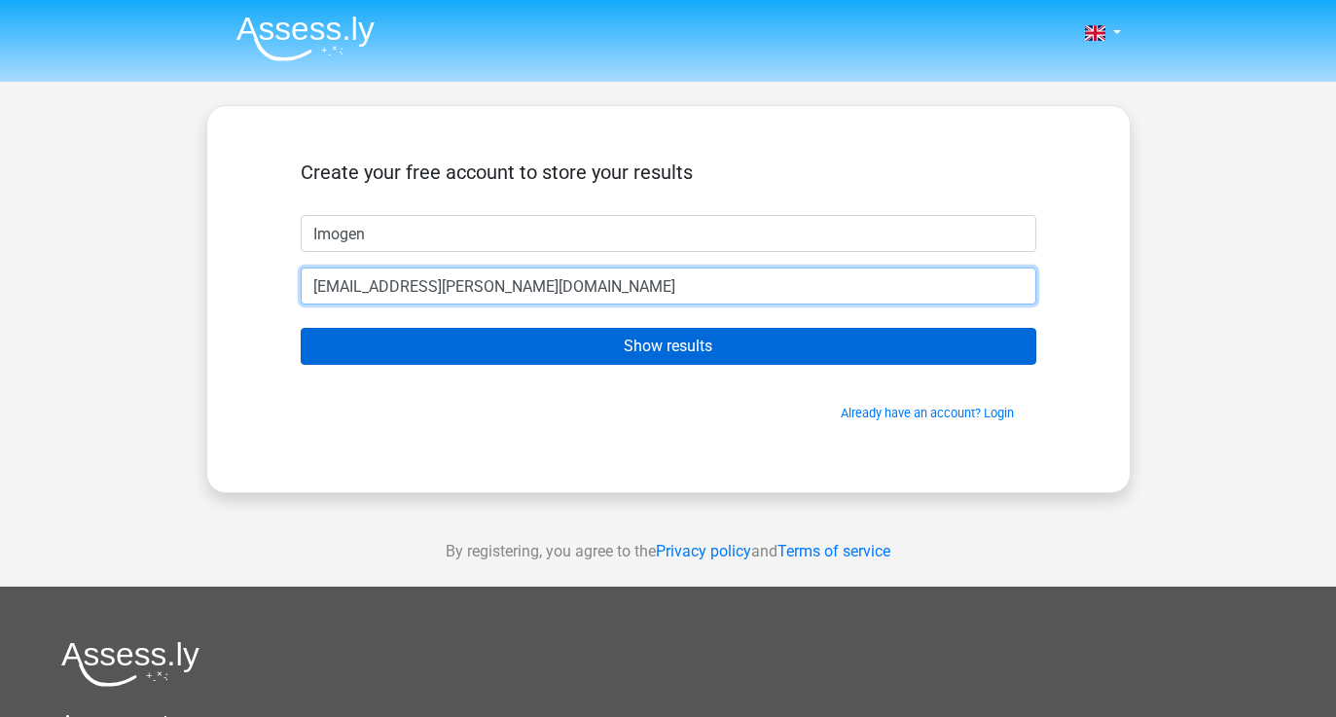
type input "[EMAIL_ADDRESS][PERSON_NAME][DOMAIN_NAME]"
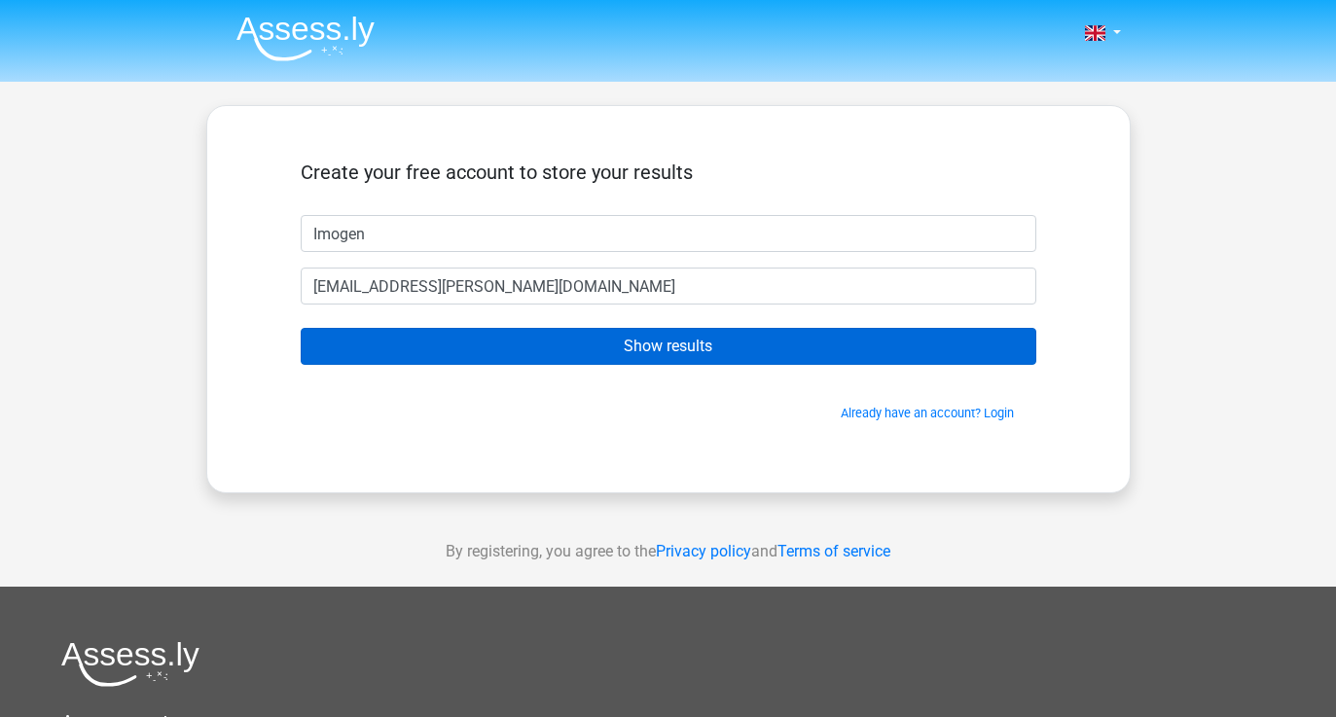
click at [744, 345] on input "Show results" at bounding box center [669, 346] width 736 height 37
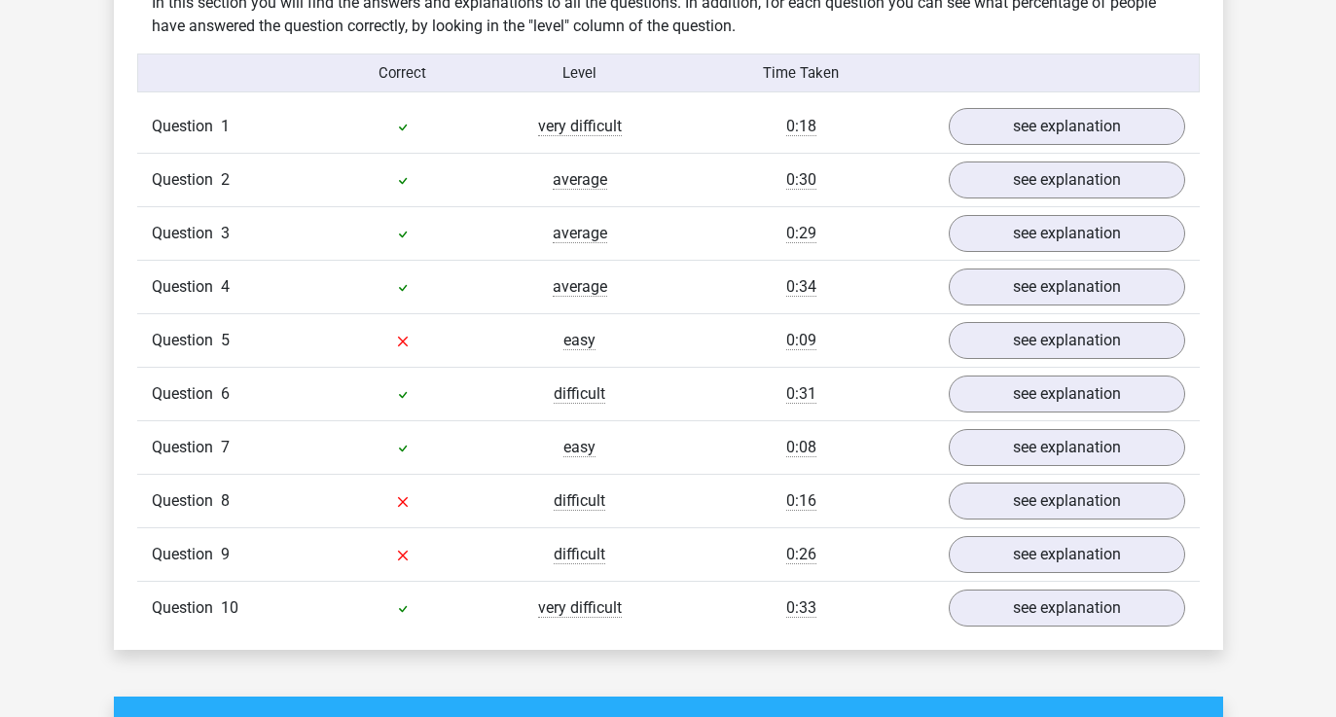
scroll to position [1545, 0]
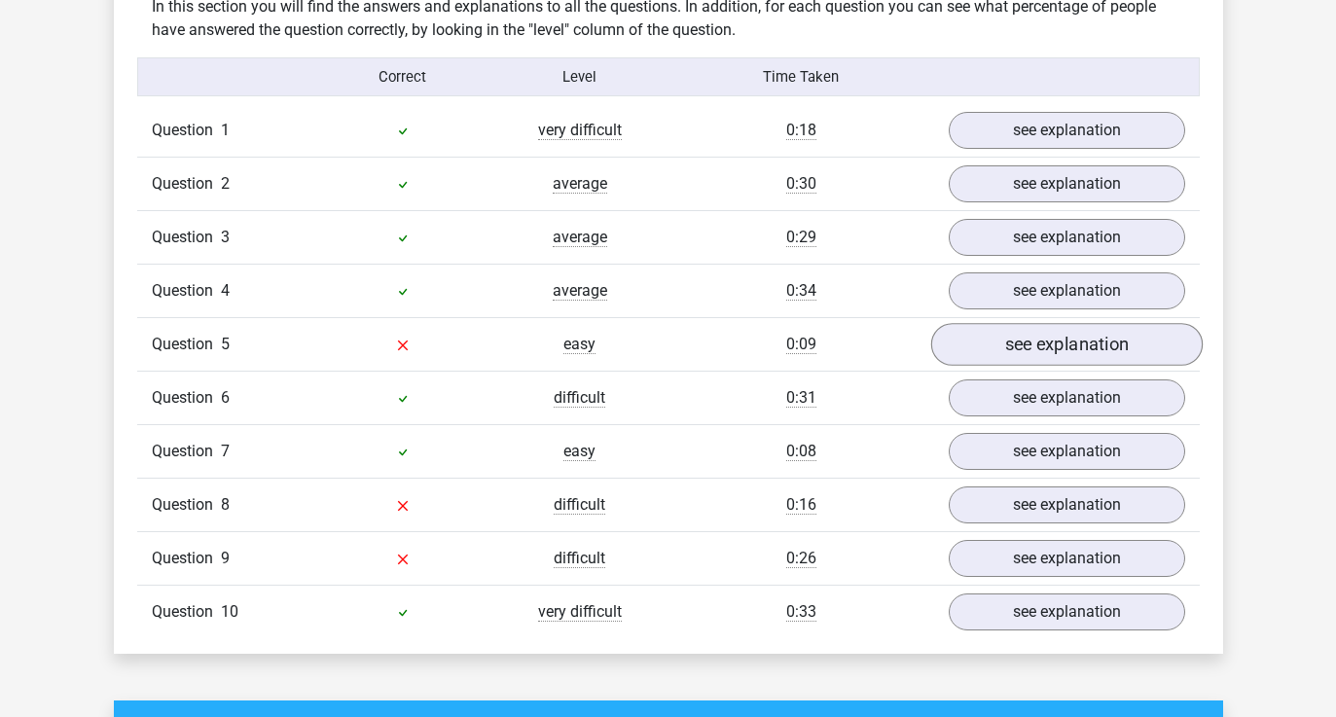
click at [1143, 328] on link "see explanation" at bounding box center [1066, 345] width 272 height 43
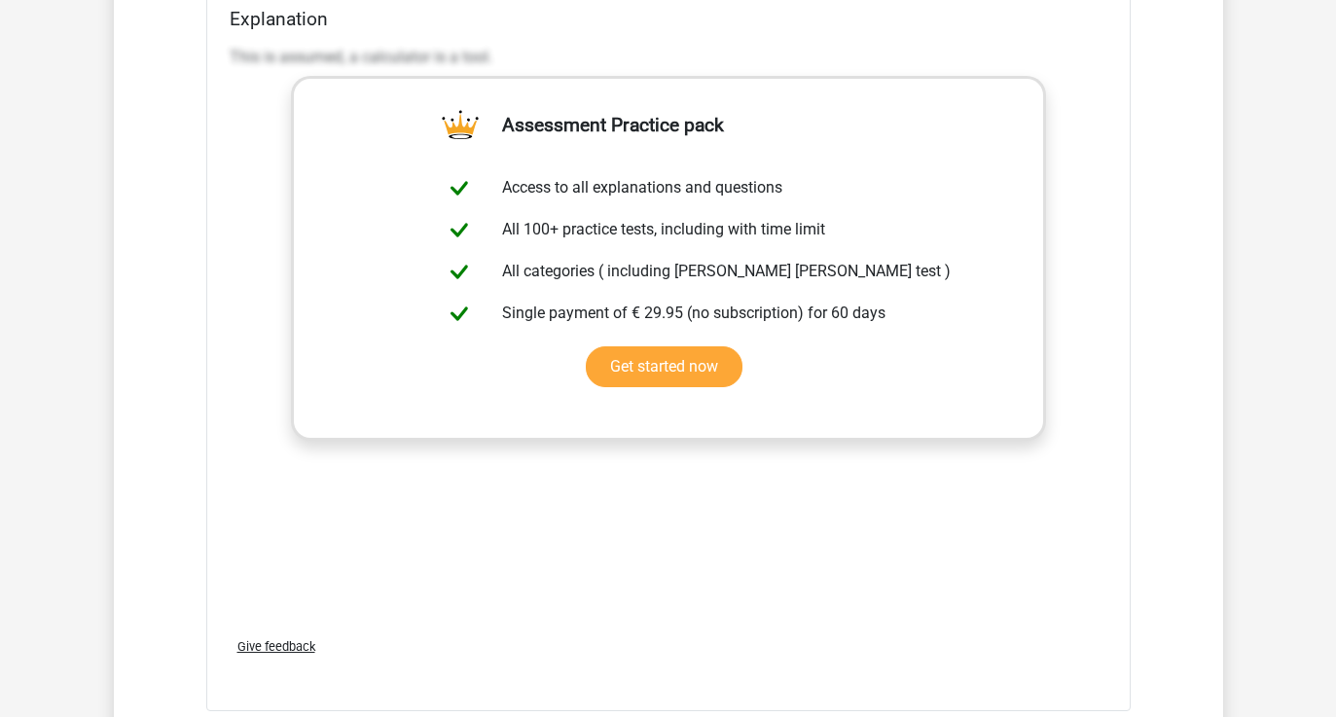
scroll to position [2770, 0]
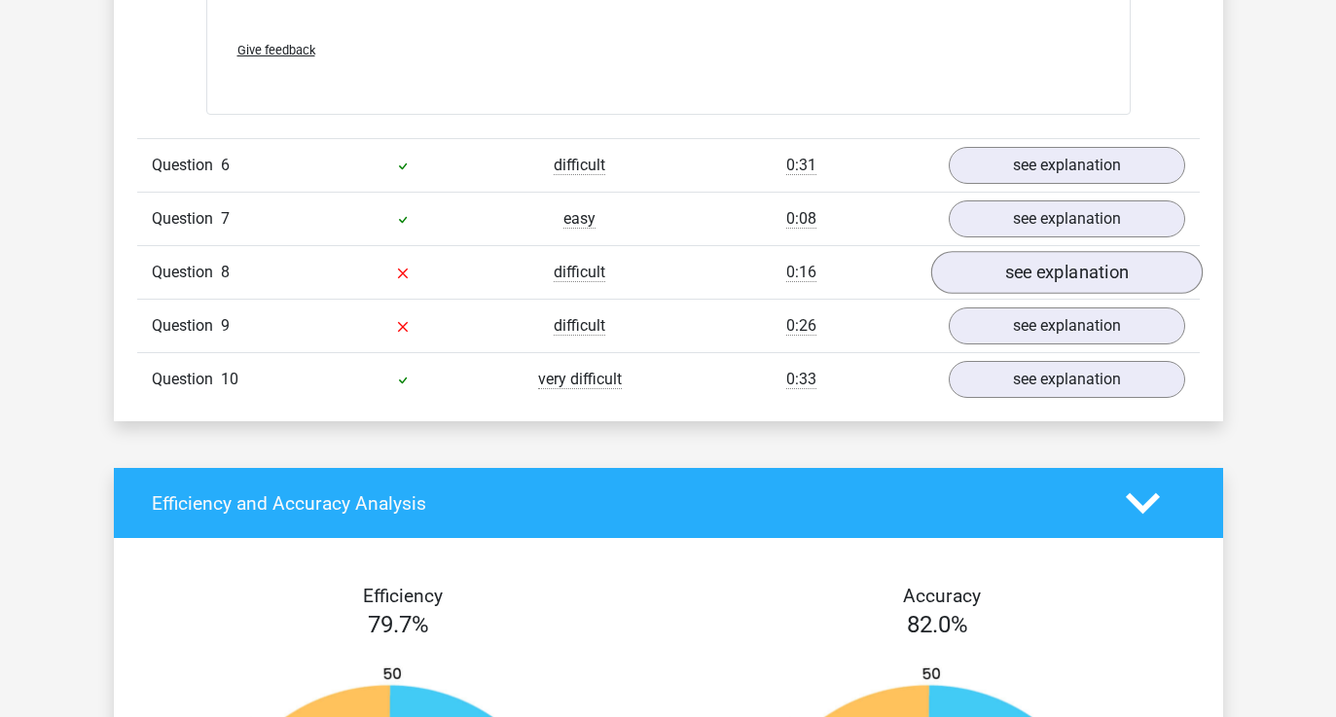
click at [1096, 259] on link "see explanation" at bounding box center [1066, 272] width 272 height 43
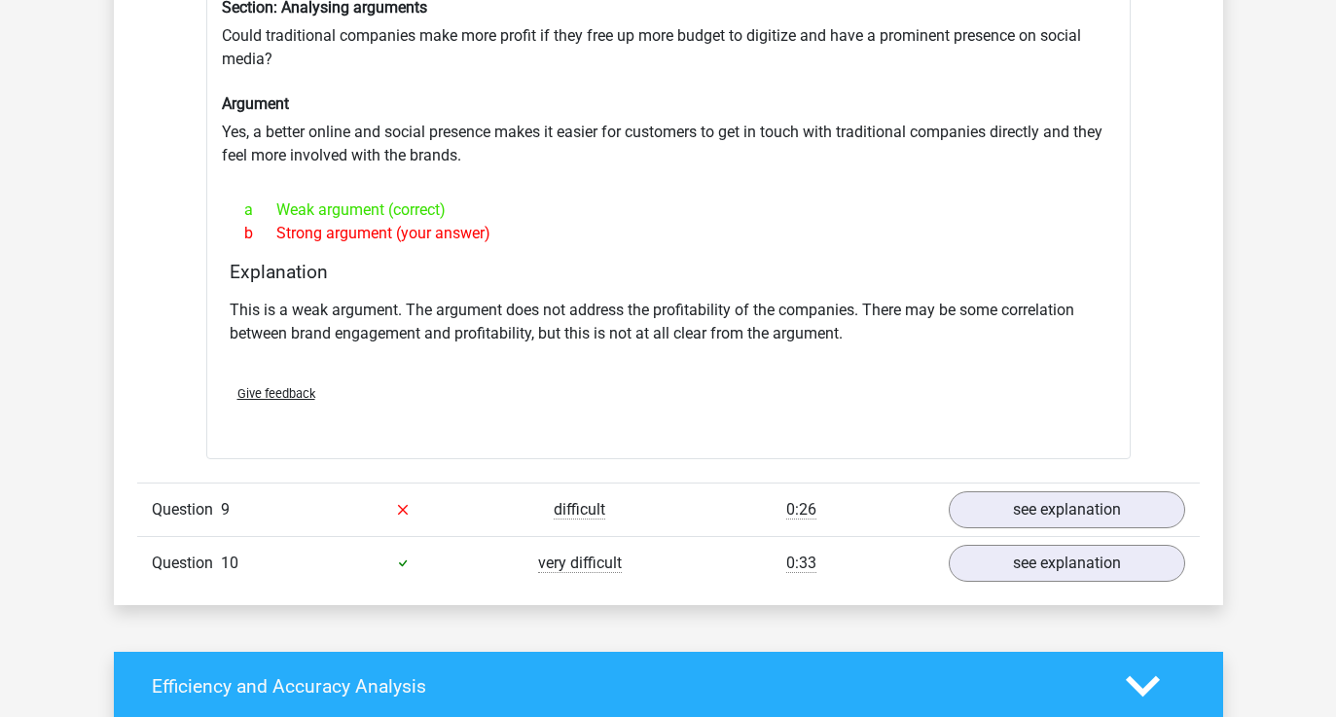
scroll to position [3224, 0]
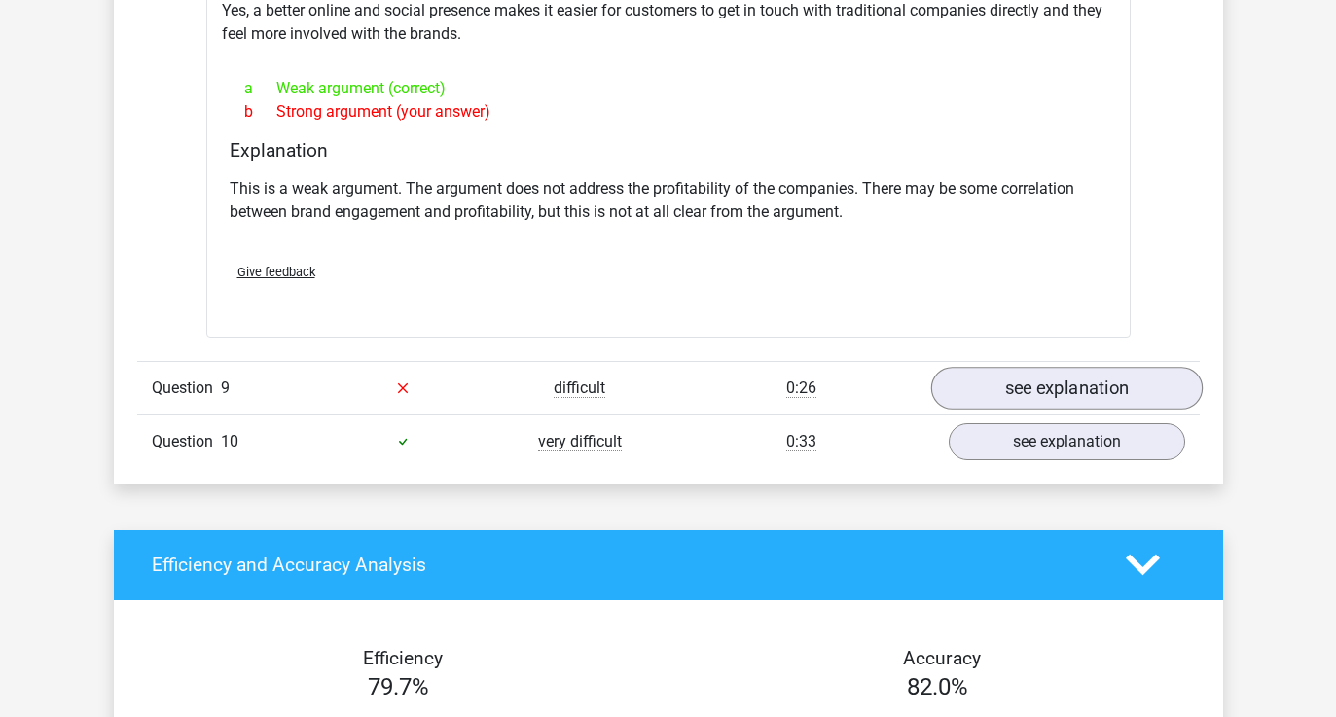
click at [1133, 376] on link "see explanation" at bounding box center [1066, 388] width 272 height 43
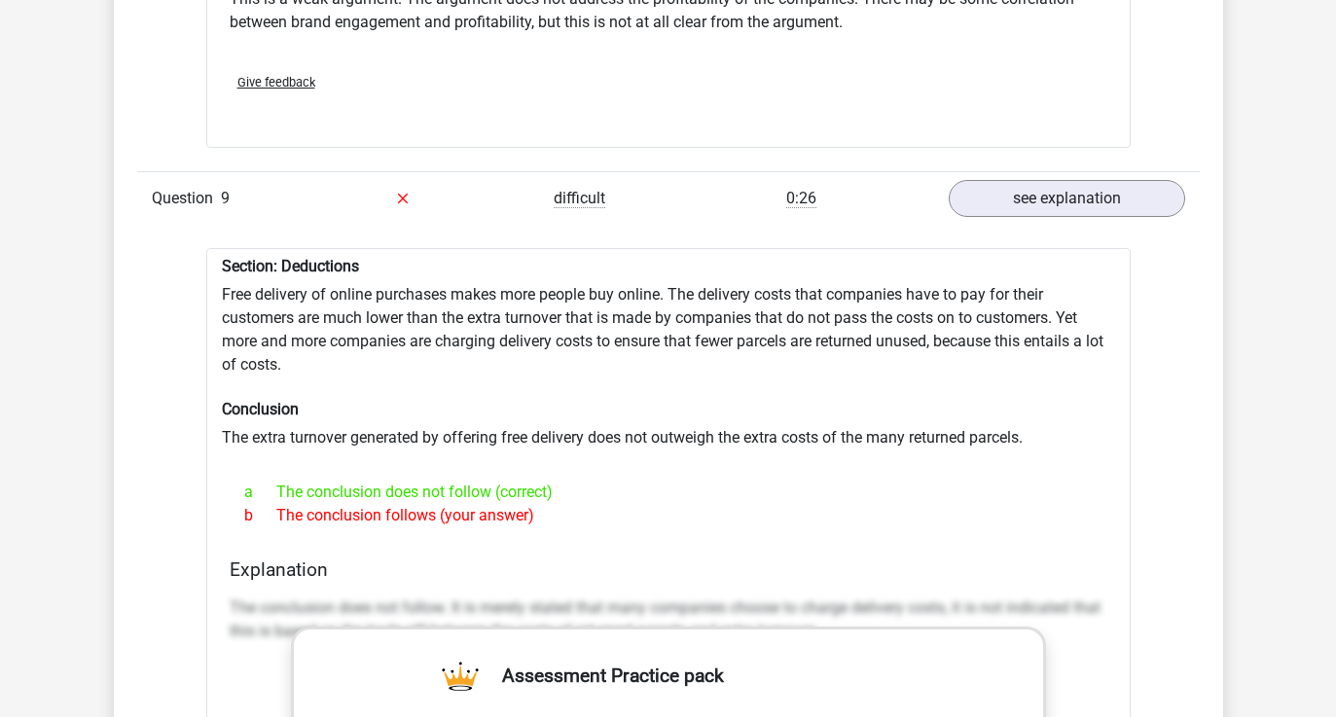
scroll to position [3182, 0]
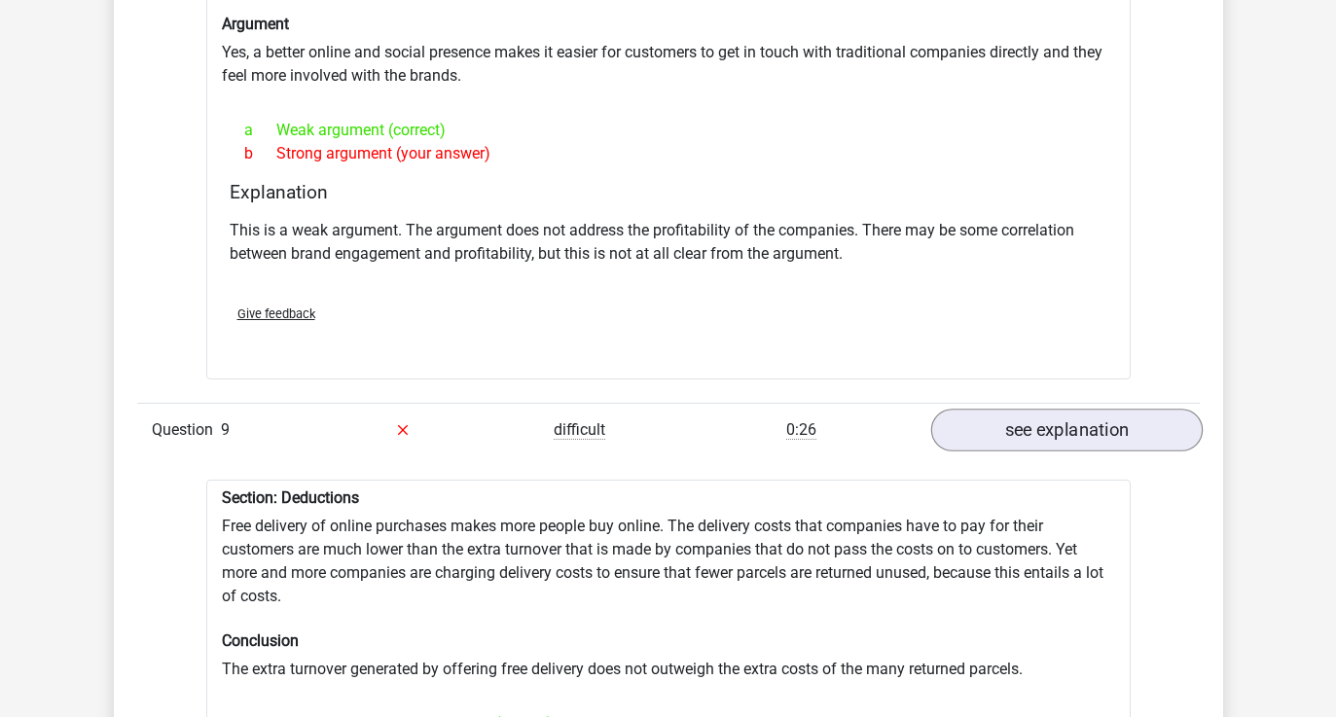
click at [1092, 422] on link "see explanation" at bounding box center [1066, 430] width 272 height 43
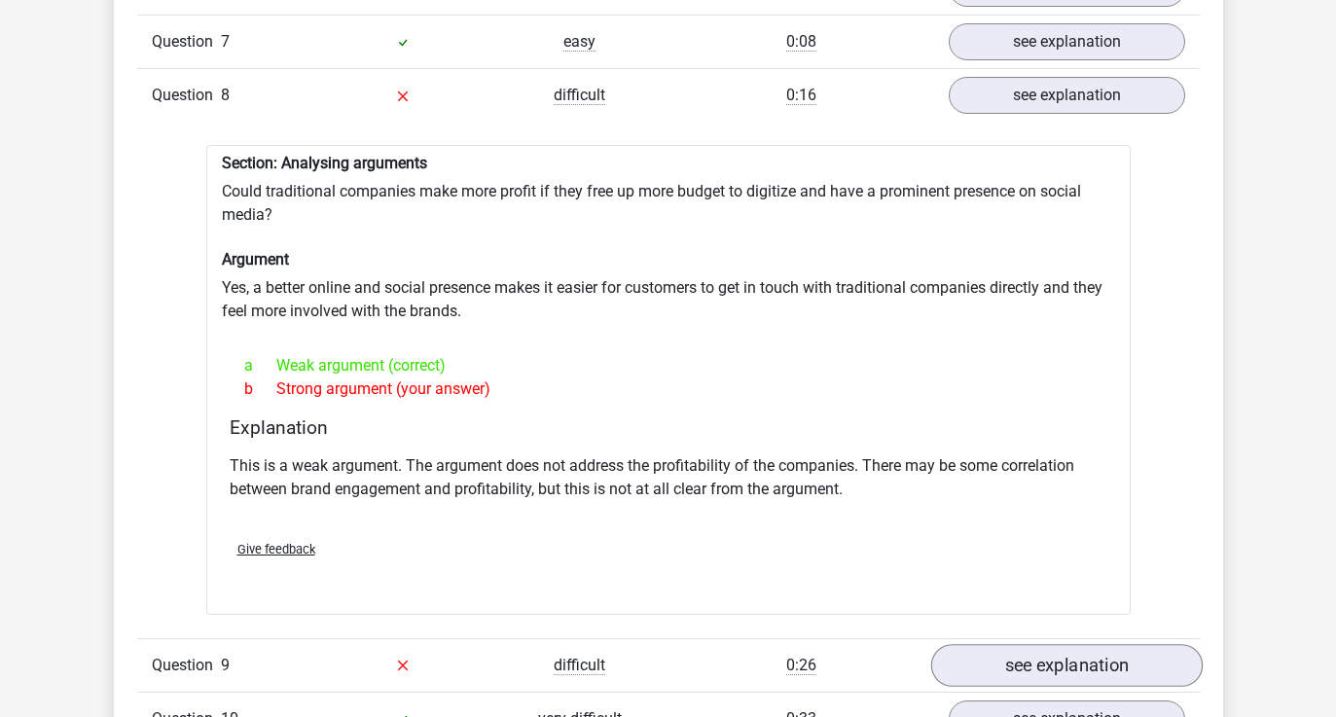
scroll to position [2717, 0]
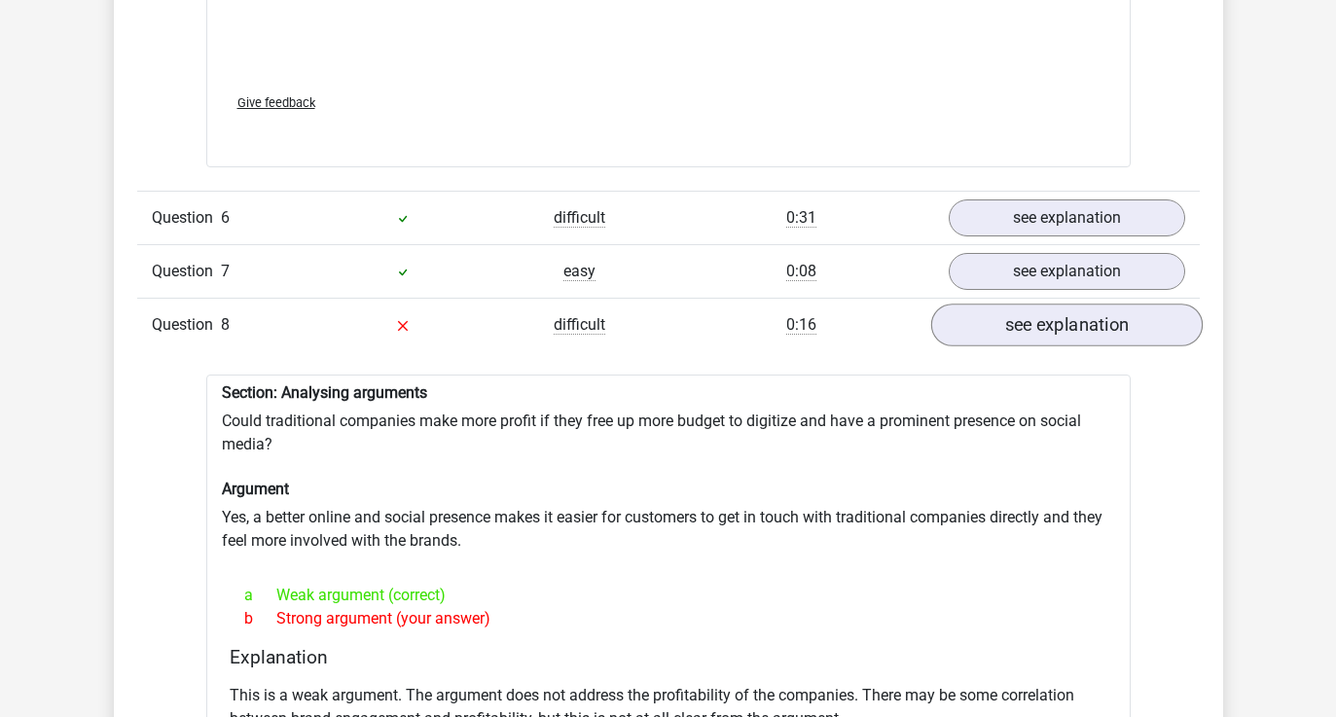
click at [1095, 304] on link "see explanation" at bounding box center [1066, 325] width 272 height 43
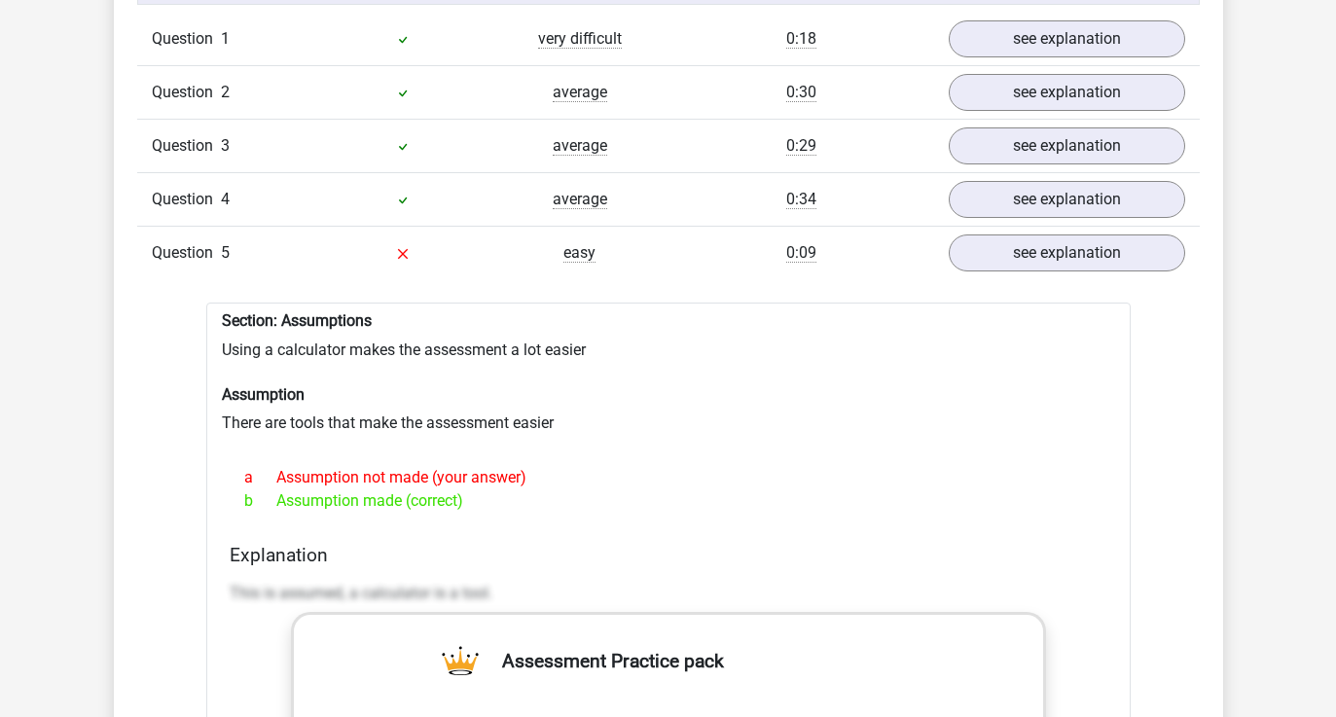
scroll to position [1628, 0]
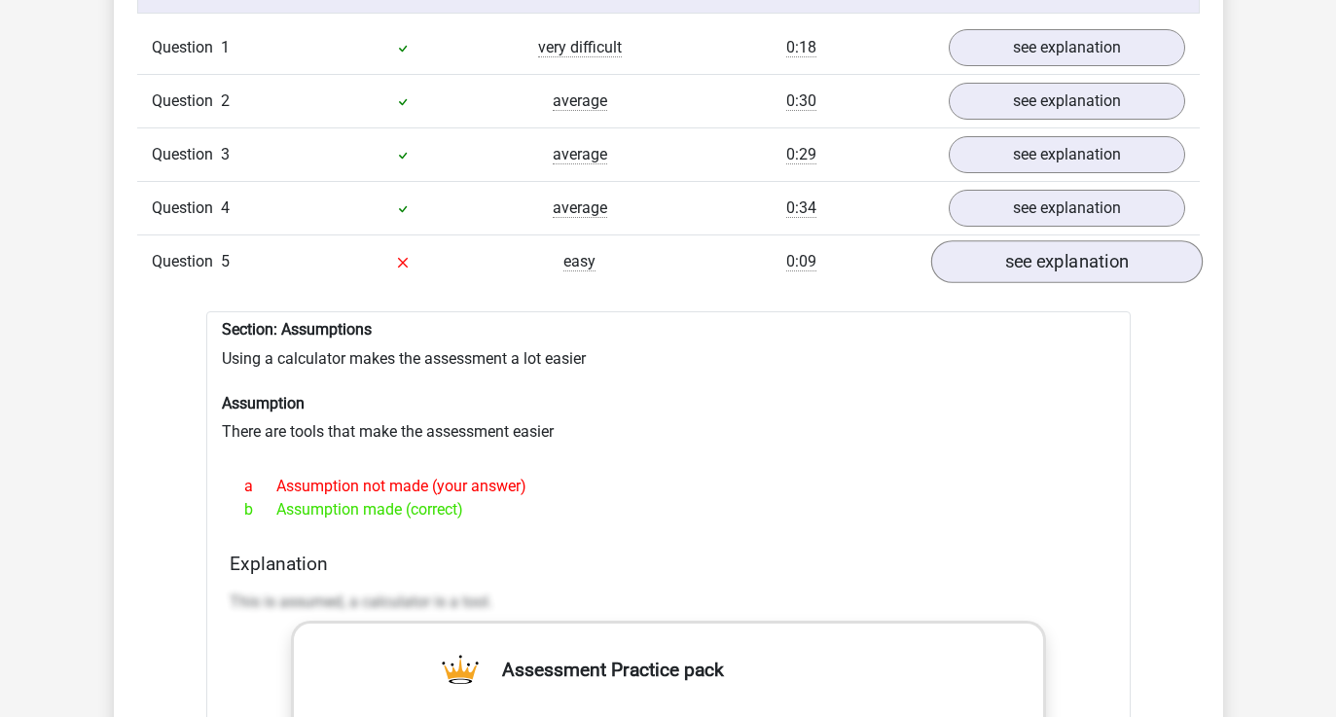
click at [1096, 252] on link "see explanation" at bounding box center [1066, 262] width 272 height 43
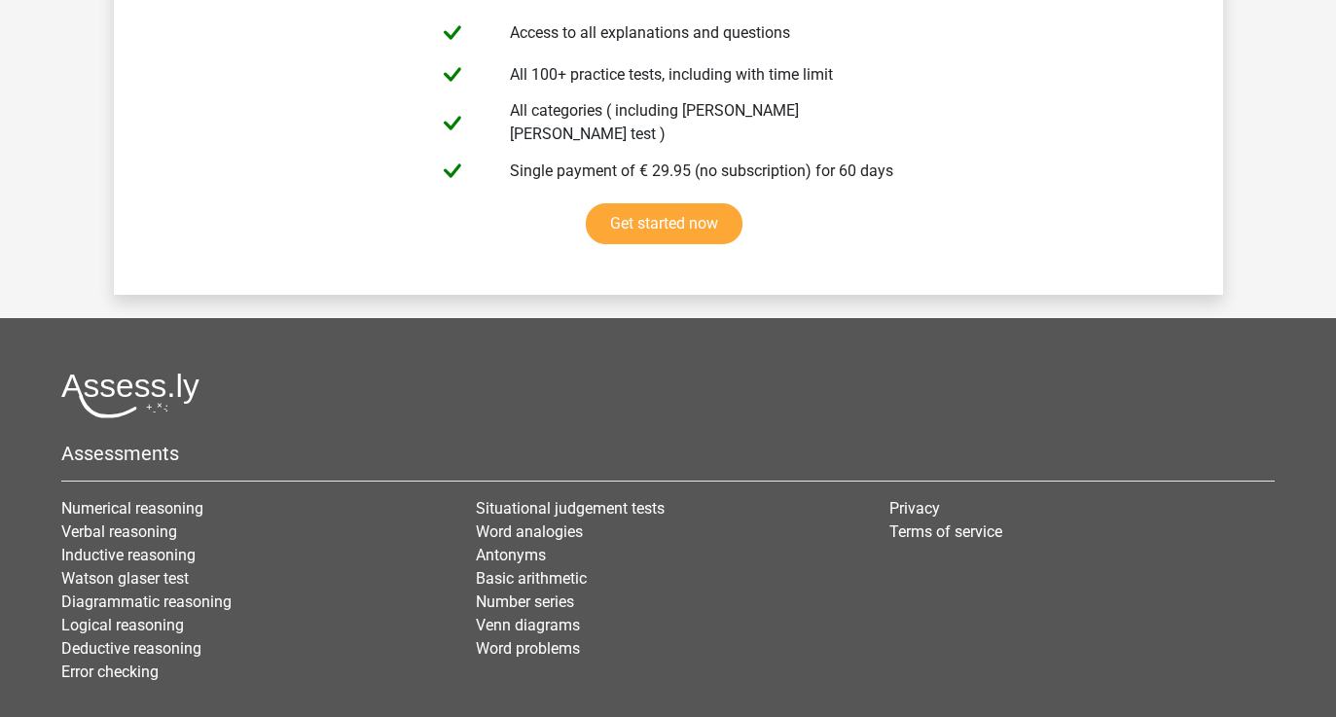
scroll to position [3398, 0]
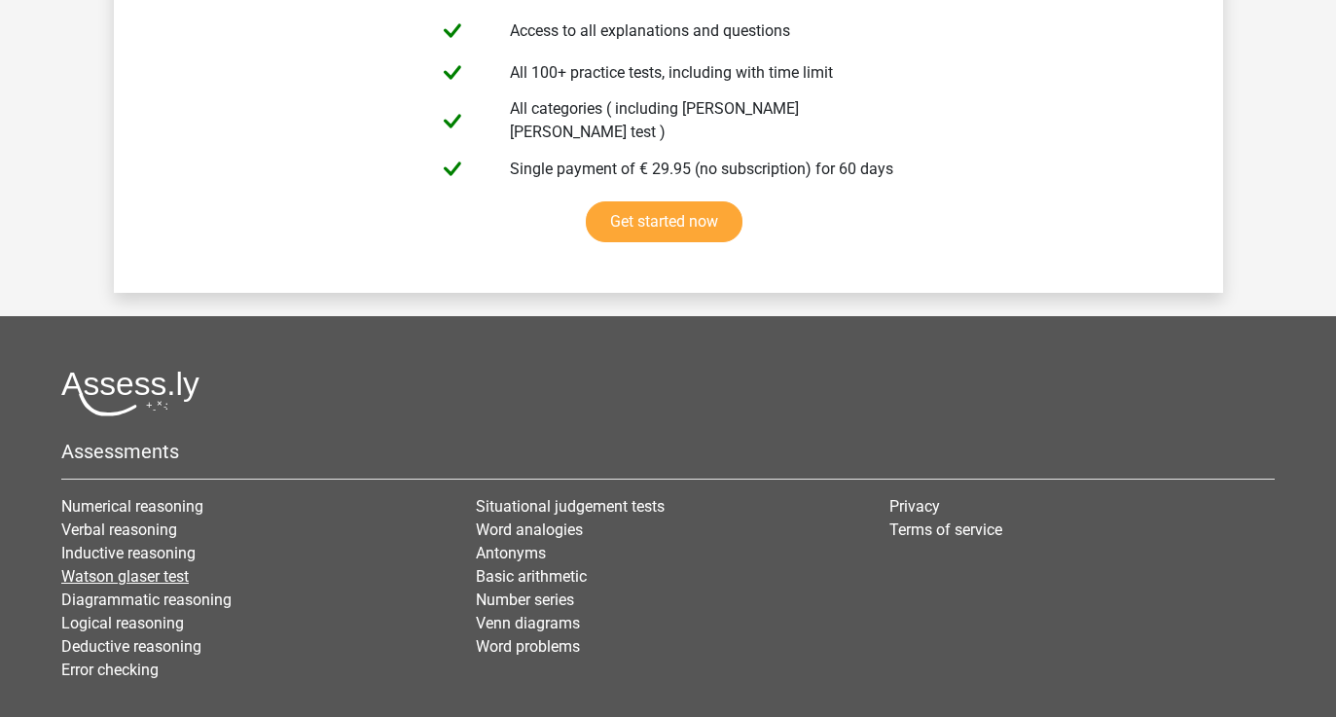
click at [165, 567] on link "Watson glaser test" at bounding box center [124, 576] width 127 height 18
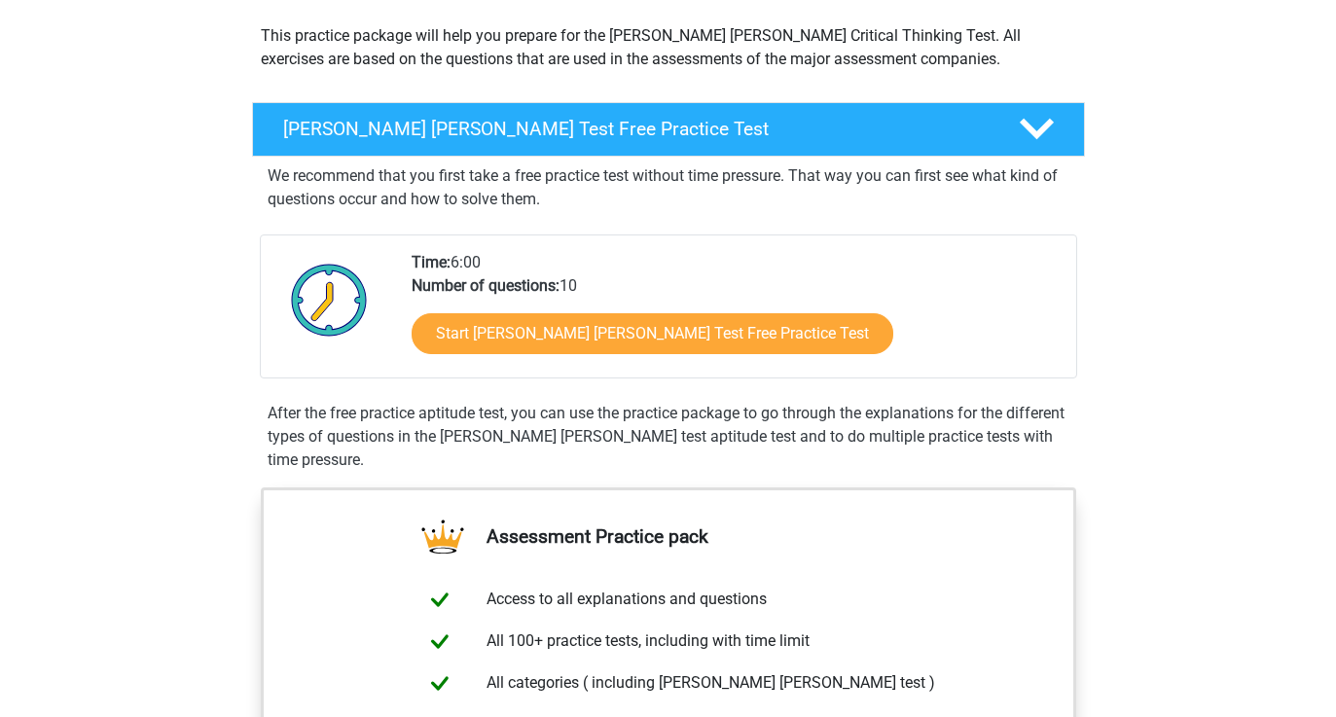
scroll to position [224, 0]
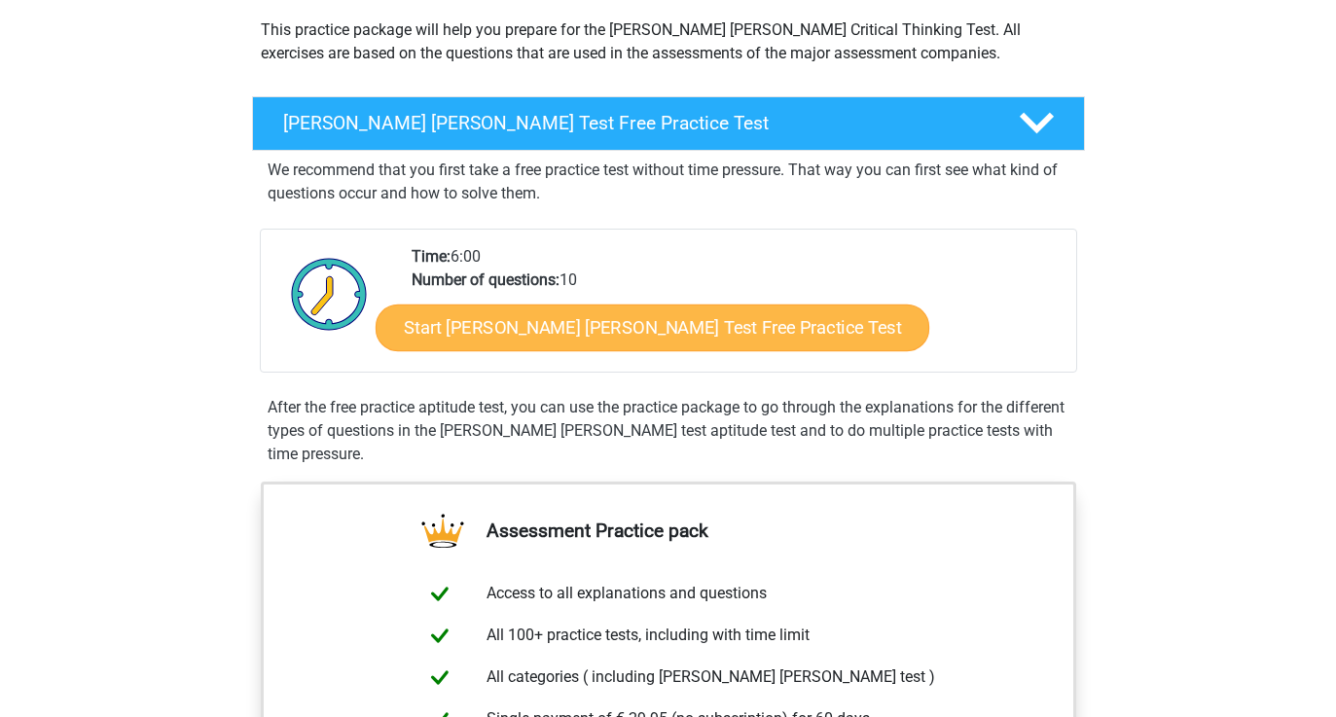
click at [447, 325] on link "Start Watson Glaser Test Free Practice Test" at bounding box center [653, 328] width 554 height 47
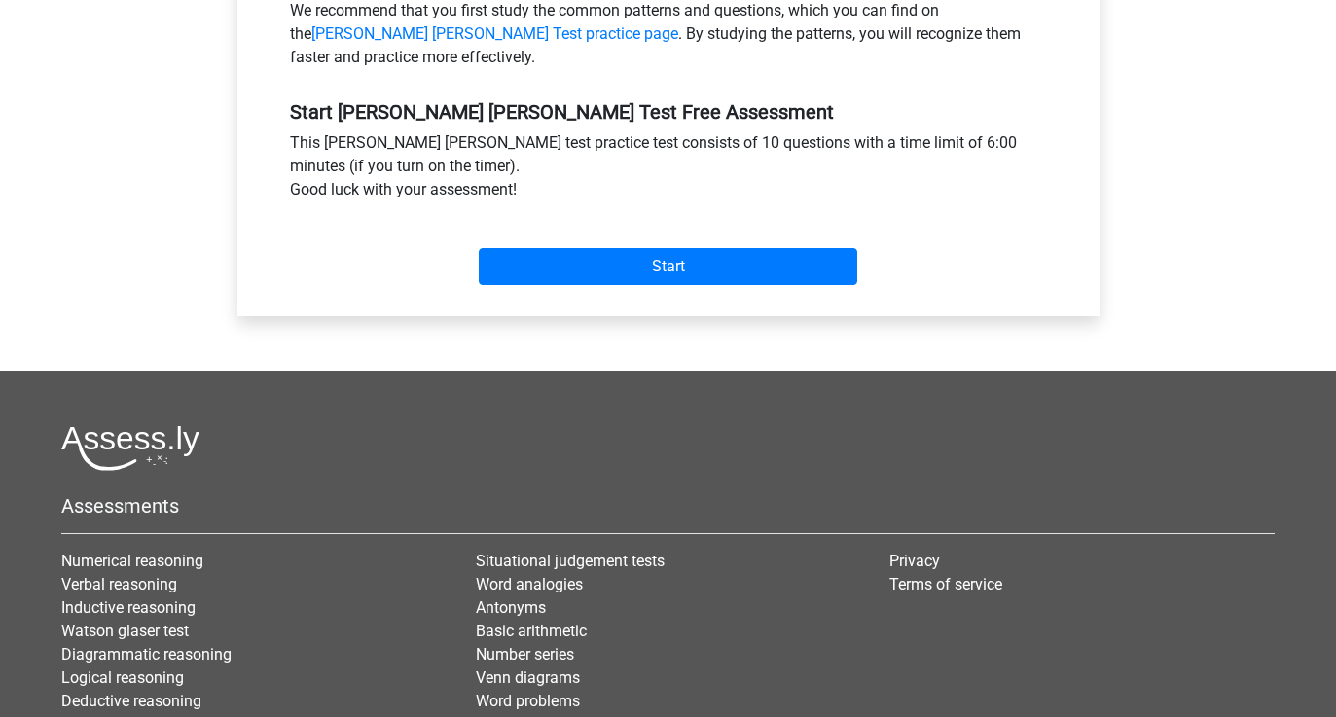
scroll to position [676, 0]
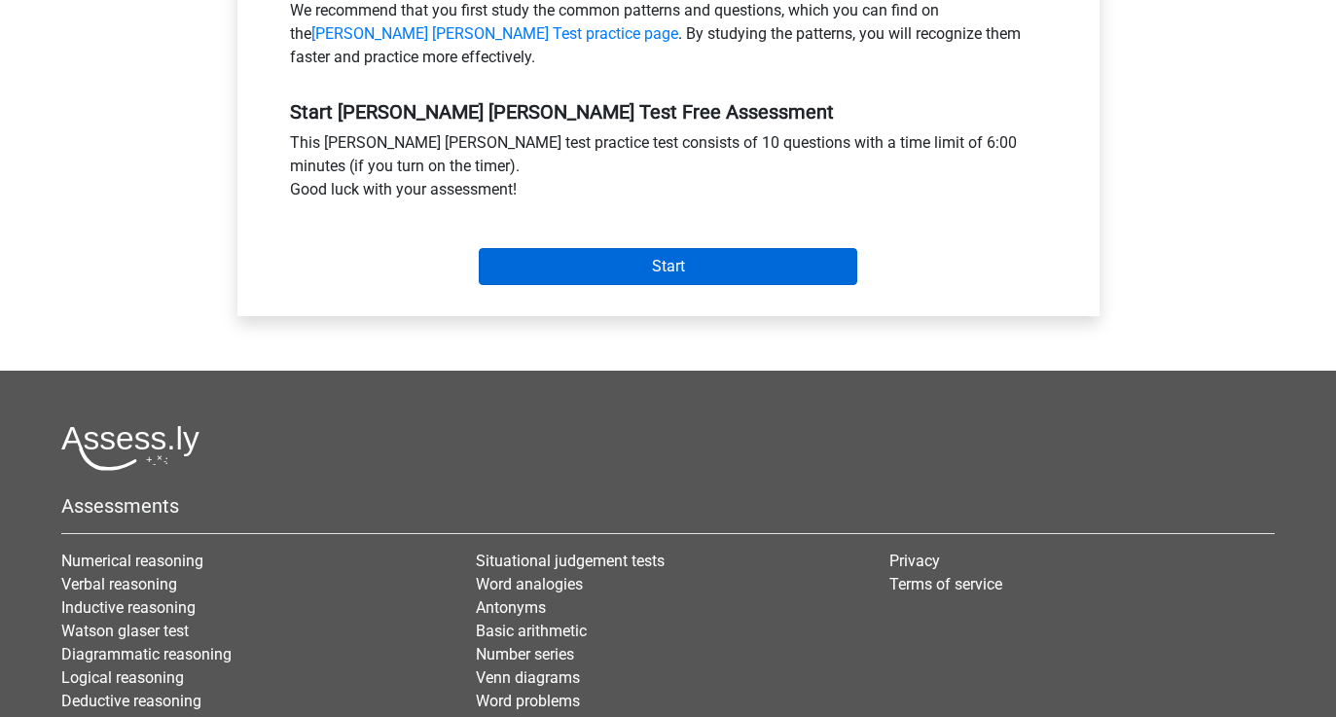
click at [527, 248] on input "Start" at bounding box center [668, 266] width 379 height 37
